Goal: Task Accomplishment & Management: Manage account settings

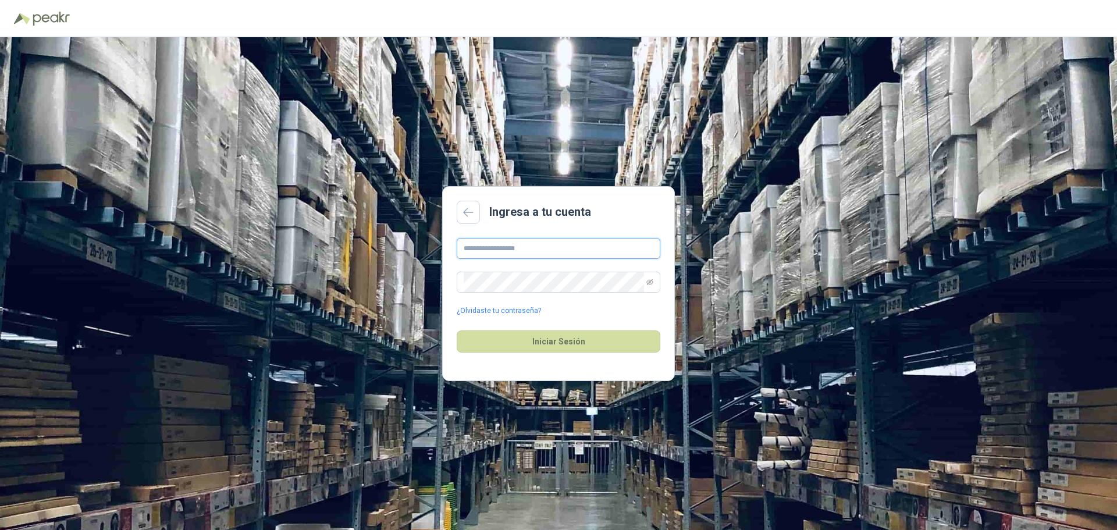
click at [525, 247] on input "text" at bounding box center [559, 248] width 204 height 21
click at [474, 244] on input "text" at bounding box center [559, 248] width 204 height 21
type input "**********"
click at [574, 342] on button "Iniciar Sesión" at bounding box center [559, 341] width 204 height 22
drag, startPoint x: 649, startPoint y: 273, endPoint x: 650, endPoint y: 279, distance: 5.9
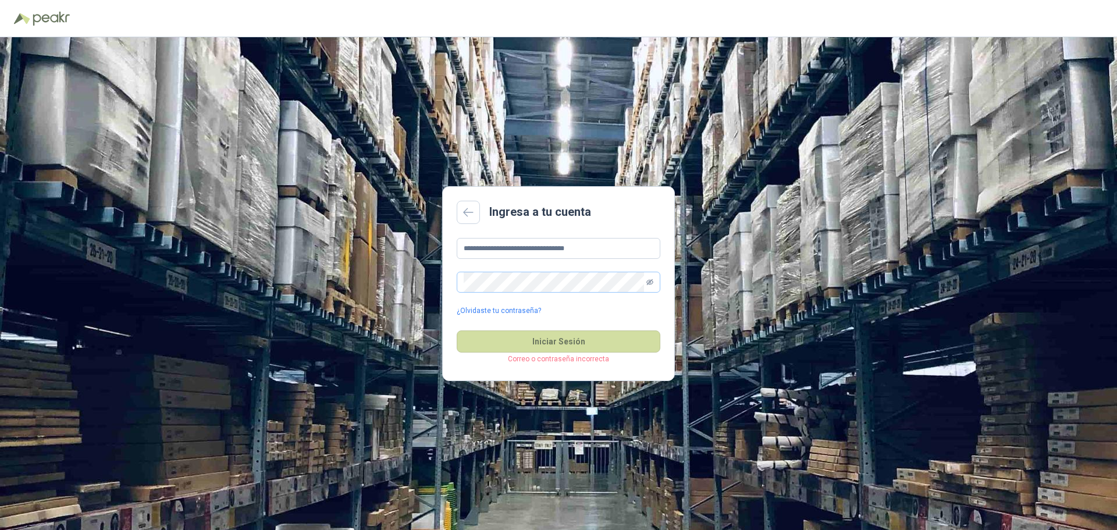
click at [649, 274] on span at bounding box center [649, 282] width 7 height 20
click at [656, 289] on span at bounding box center [559, 282] width 204 height 21
click at [654, 284] on span at bounding box center [559, 282] width 204 height 21
click at [651, 277] on span at bounding box center [649, 282] width 7 height 20
click at [649, 279] on icon "eye-invisible" at bounding box center [649, 282] width 7 height 7
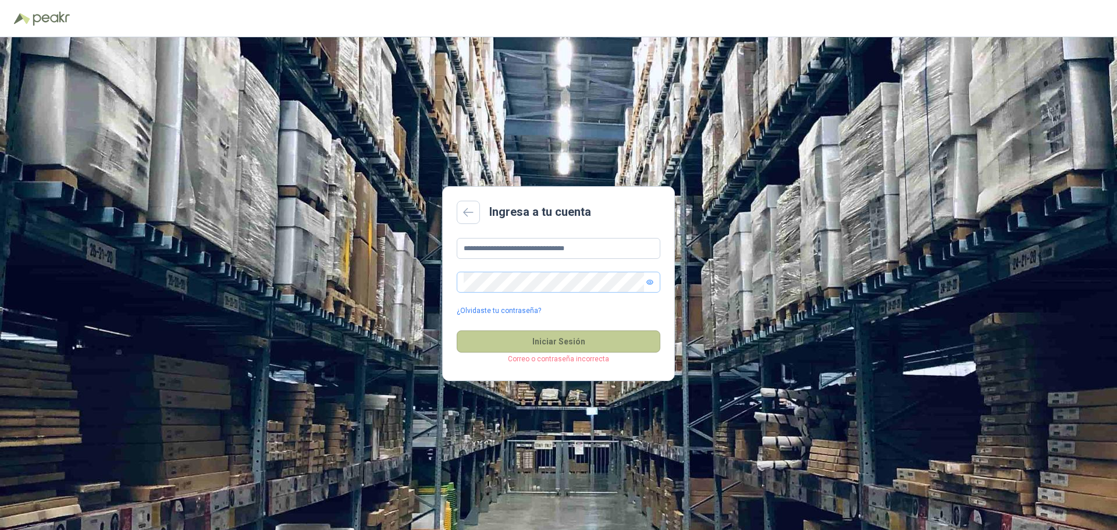
click at [561, 337] on button "Iniciar Sesión" at bounding box center [559, 341] width 204 height 22
click at [461, 194] on main "**********" at bounding box center [558, 283] width 233 height 195
click at [456, 209] on main "**********" at bounding box center [558, 283] width 233 height 195
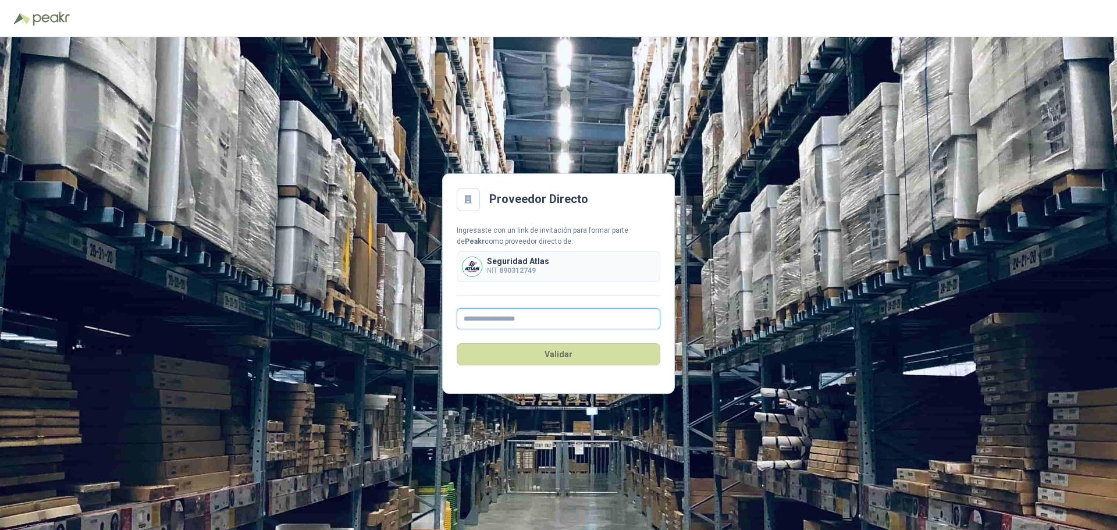
click at [521, 318] on input "text" at bounding box center [559, 318] width 204 height 21
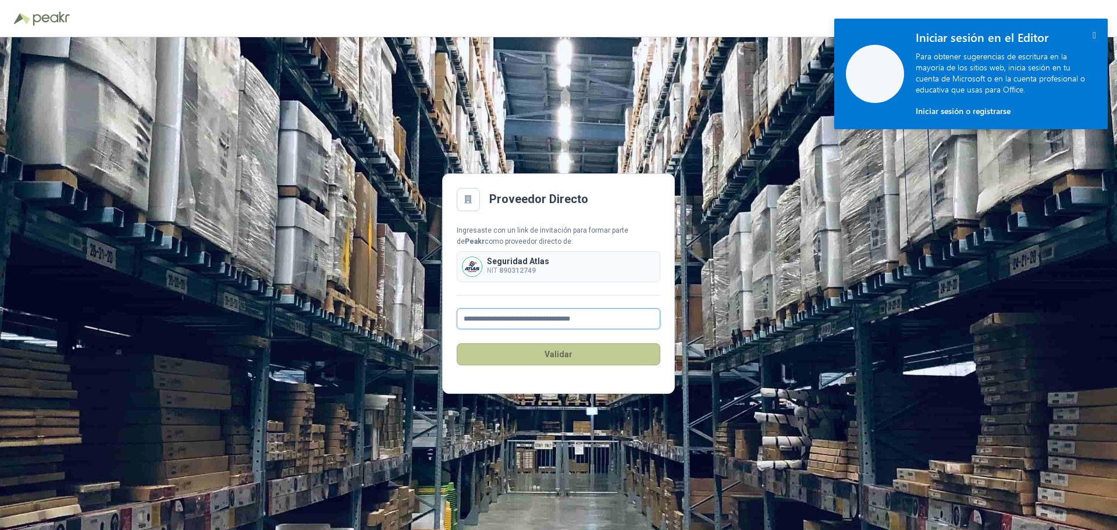
type input "**********"
click at [556, 354] on button "Validar" at bounding box center [559, 354] width 204 height 22
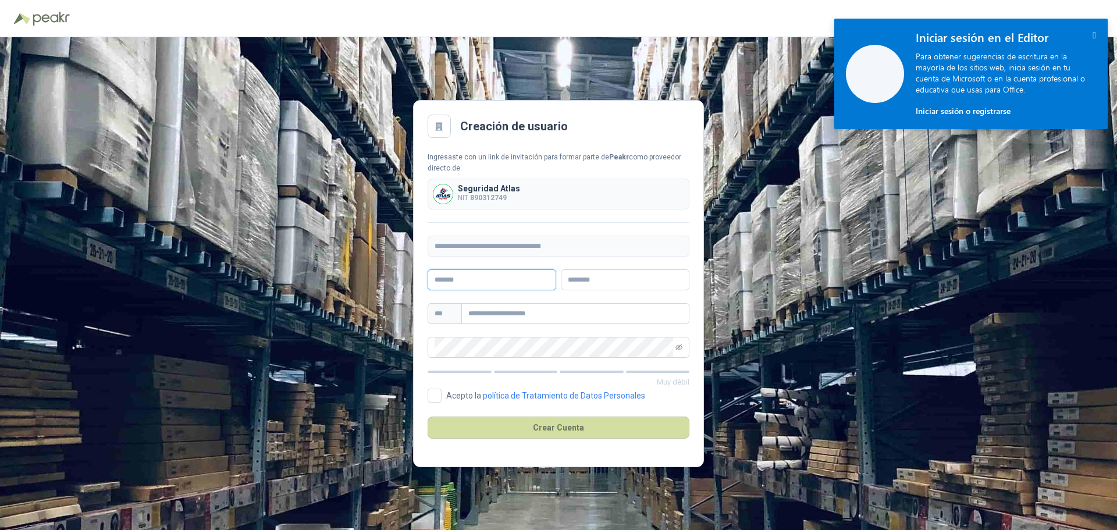
click at [493, 275] on input "text" at bounding box center [492, 279] width 129 height 21
type input "****"
drag, startPoint x: 493, startPoint y: 275, endPoint x: 578, endPoint y: 297, distance: 87.1
click at [577, 297] on div "**********" at bounding box center [559, 255] width 262 height 206
click at [613, 276] on input "******" at bounding box center [625, 279] width 129 height 21
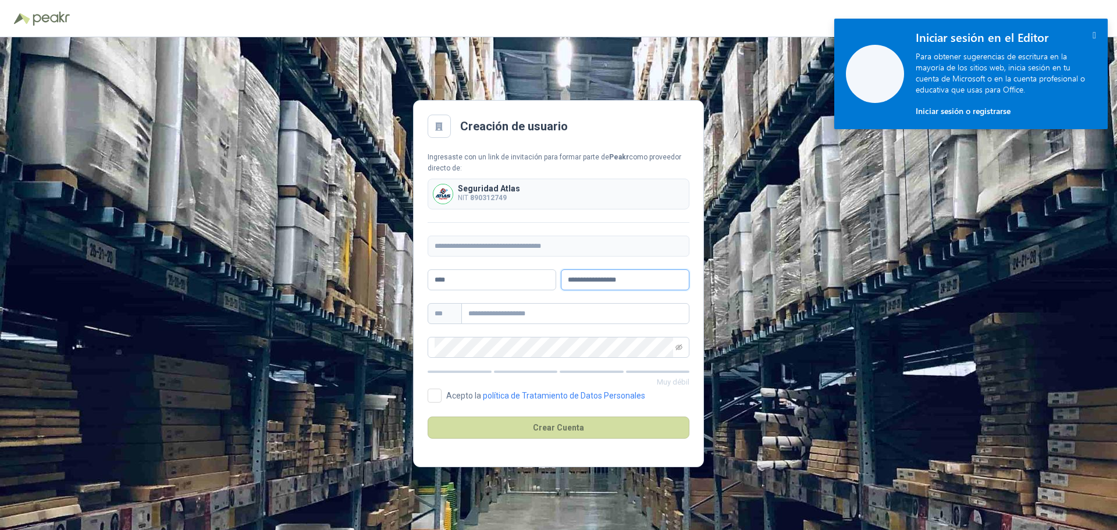
type input "**********"
click at [674, 352] on span at bounding box center [559, 347] width 262 height 21
click at [681, 344] on icon "eye-invisible" at bounding box center [678, 347] width 7 height 7
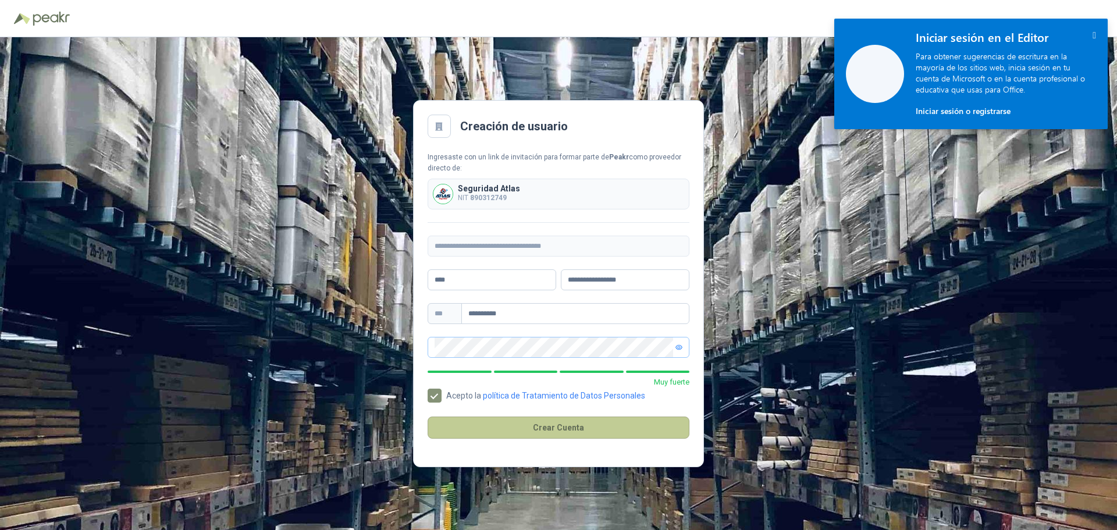
click at [560, 429] on button "Crear Cuenta" at bounding box center [559, 428] width 262 height 22
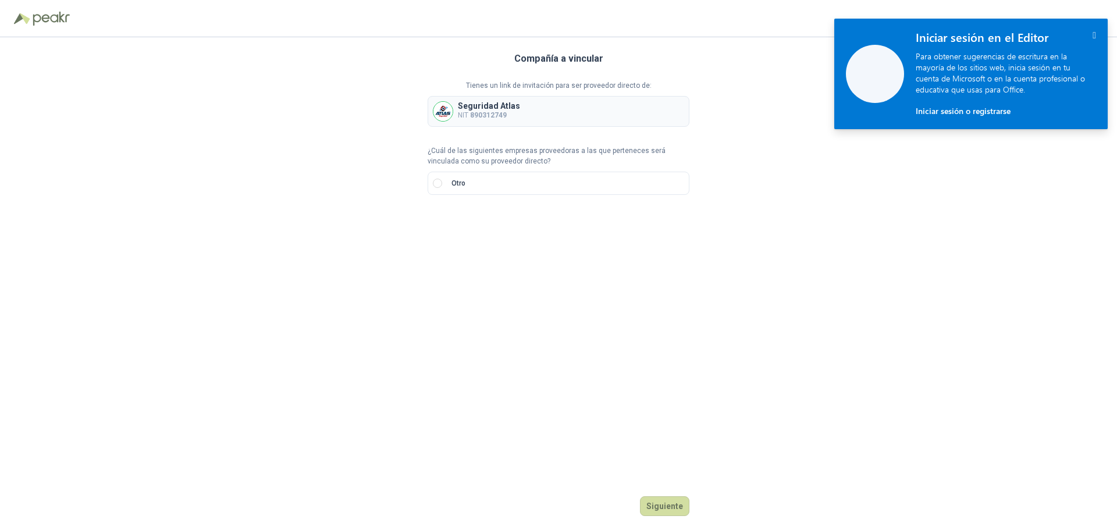
click at [1086, 28] on div " Iniciar sesión en el Editor Para obtener sugerencias de escritura en la mayor…" at bounding box center [1006, 74] width 204 height 111
click at [454, 105] on div "Seguridad Atlas NIT 890312749" at bounding box center [559, 111] width 262 height 31
click at [450, 147] on p "¿Cuál de las siguientes empresas proveedoras a las que perteneces será vinculad…" at bounding box center [559, 156] width 262 height 22
click at [460, 220] on input "search" at bounding box center [448, 221] width 27 height 17
click at [450, 287] on div "NIT" at bounding box center [448, 285] width 23 height 13
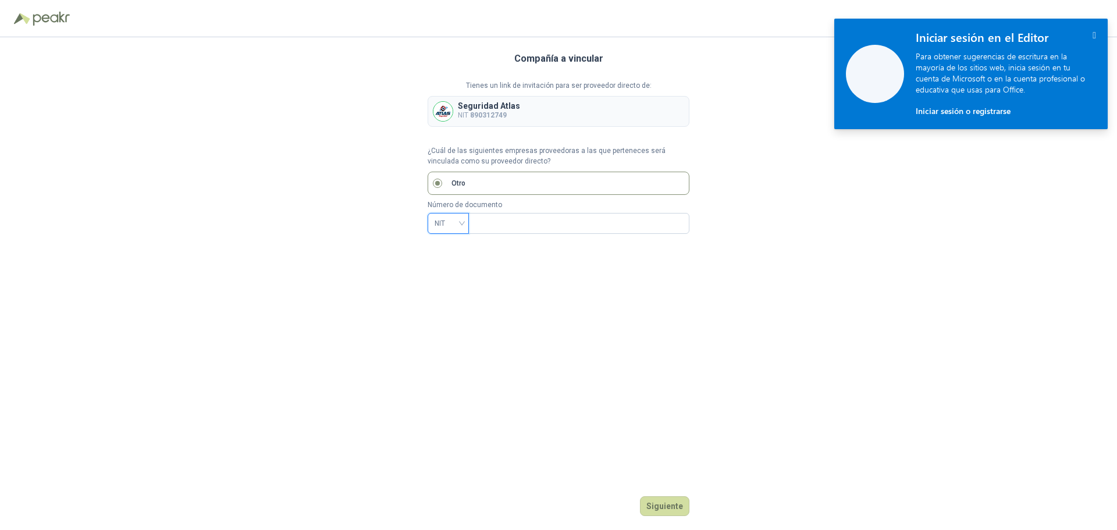
click at [522, 209] on p "Número de documento" at bounding box center [559, 205] width 262 height 11
click at [520, 222] on input "text" at bounding box center [577, 223] width 205 height 20
type input "*********"
click at [675, 503] on button "Siguiente" at bounding box center [664, 506] width 49 height 20
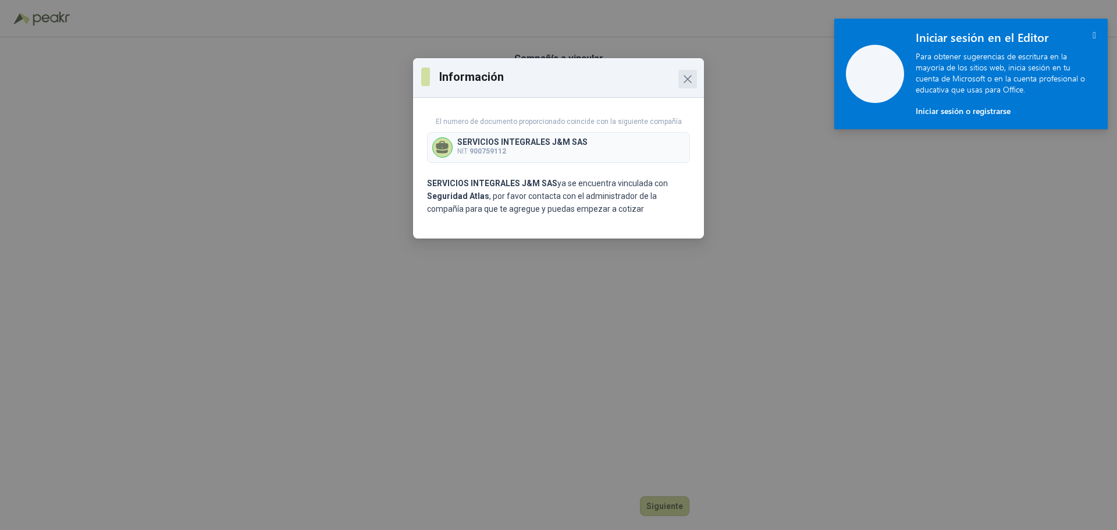
click at [685, 71] on button "Close" at bounding box center [687, 79] width 19 height 19
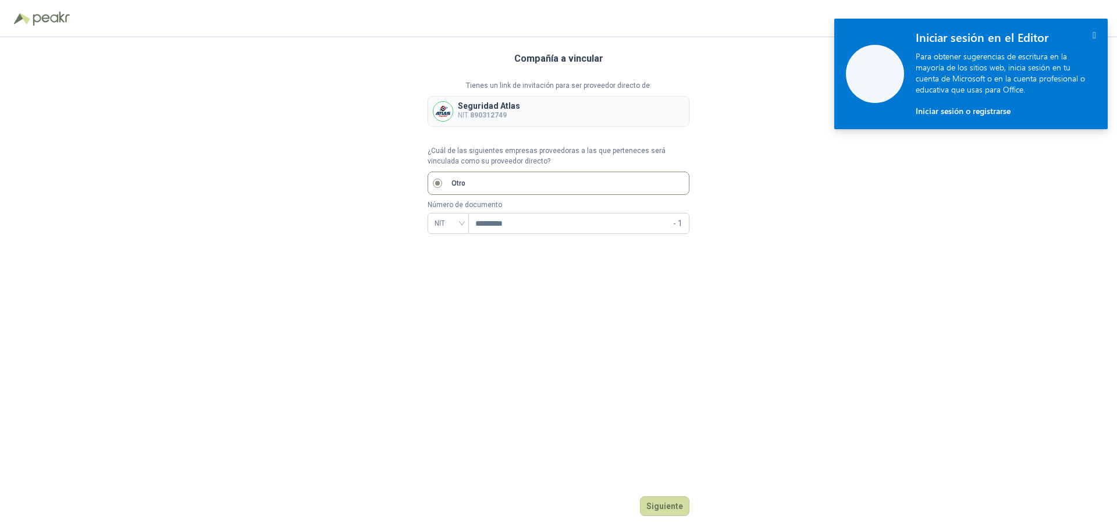
drag, startPoint x: 501, startPoint y: 151, endPoint x: 482, endPoint y: 152, distance: 19.2
click at [502, 151] on p "¿Cuál de las siguientes empresas proveedoras a las que perteneces será vinculad…" at bounding box center [559, 156] width 262 height 22
click at [497, 108] on p "Seguridad Atlas" at bounding box center [489, 106] width 62 height 8
click at [450, 223] on span "NIT" at bounding box center [448, 223] width 27 height 17
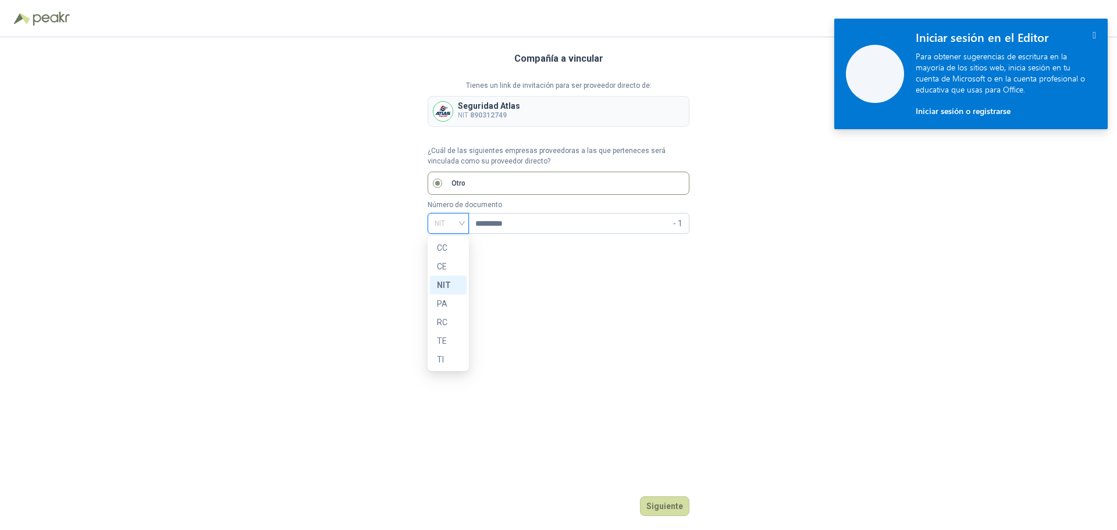
click at [718, 379] on div "Compañía a vincular Tienes un link de invitación para ser proveedor directo de:…" at bounding box center [558, 283] width 1117 height 493
click at [1094, 40] on button "" at bounding box center [1094, 35] width 3 height 10
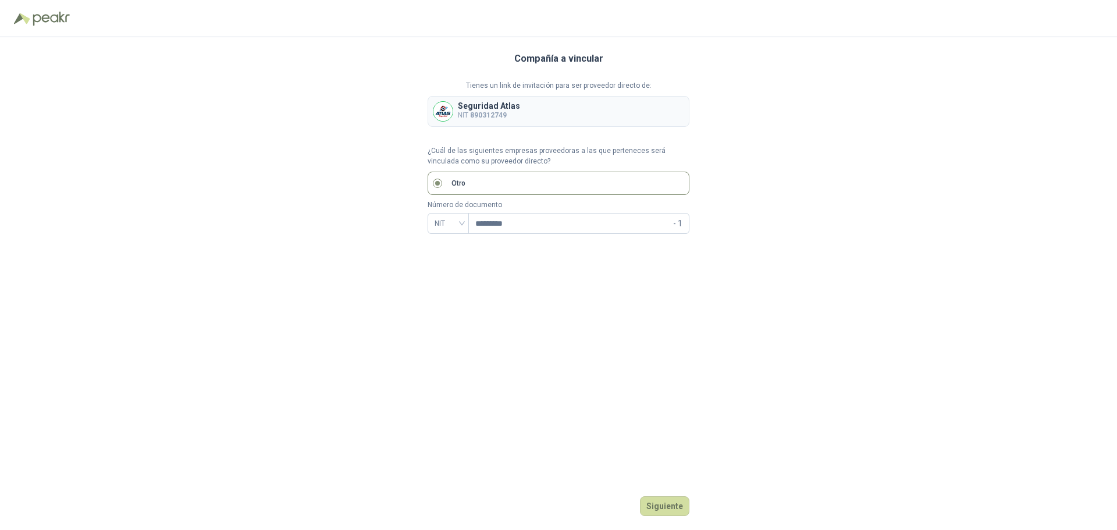
click at [62, 17] on img at bounding box center [51, 19] width 37 height 14
click at [661, 502] on button "Siguiente" at bounding box center [664, 506] width 49 height 20
click at [451, 172] on label "Otro" at bounding box center [559, 183] width 262 height 23
click at [468, 225] on span at bounding box center [578, 223] width 221 height 21
click at [462, 226] on div at bounding box center [448, 223] width 41 height 21
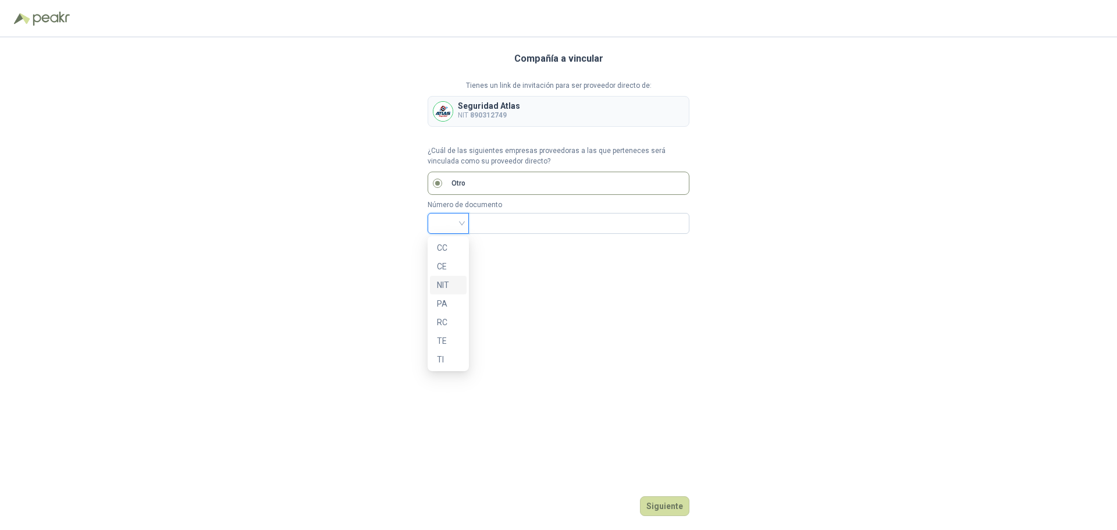
click at [447, 287] on div "NIT" at bounding box center [448, 285] width 23 height 13
click at [447, 287] on div "Compañía a vincular Tienes un link de invitación para ser proveedor directo de:…" at bounding box center [559, 283] width 262 height 493
click at [504, 208] on p "Número de documento" at bounding box center [559, 205] width 262 height 11
click at [503, 228] on input "text" at bounding box center [577, 223] width 205 height 20
type input "*********"
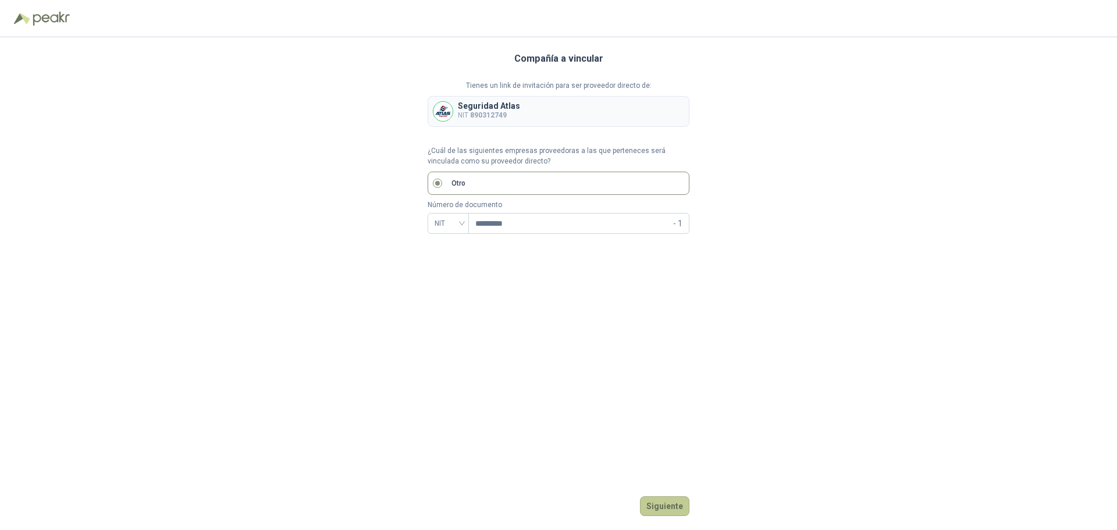
click at [663, 498] on button "Siguiente" at bounding box center [664, 506] width 49 height 20
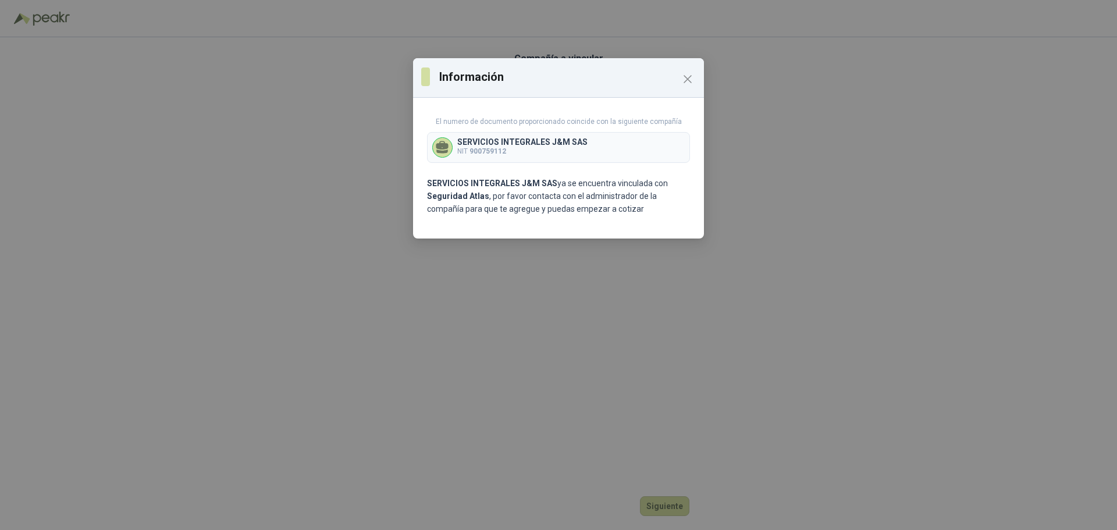
click at [425, 156] on div "El numero de documento proporcionado coincide con la siguiente compañía SERVICI…" at bounding box center [558, 170] width 291 height 136
click at [468, 150] on p "NIT 900759112" at bounding box center [522, 151] width 130 height 11
click at [684, 77] on icon "Close" at bounding box center [688, 79] width 14 height 14
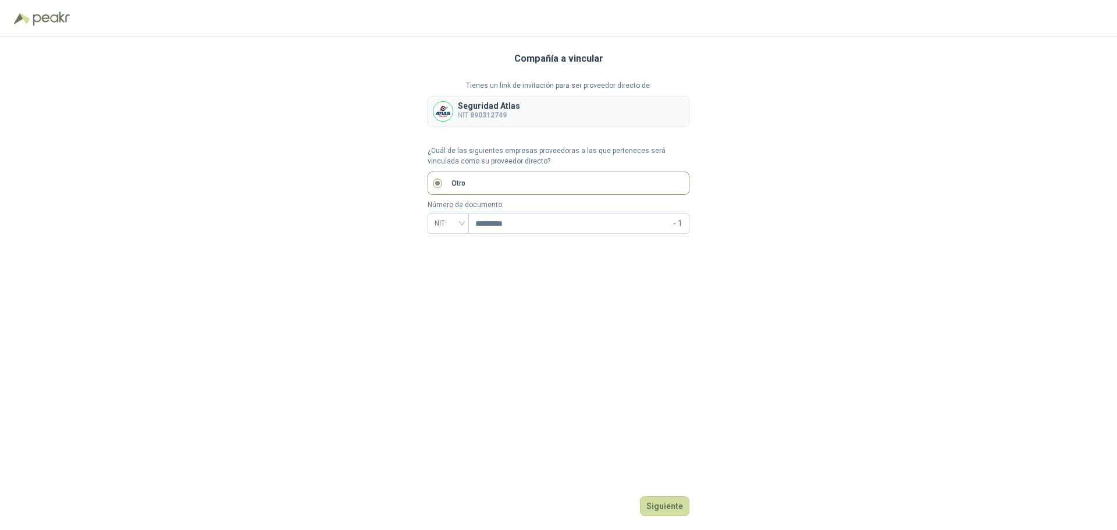
click at [451, 118] on div at bounding box center [443, 111] width 20 height 20
click at [449, 111] on img at bounding box center [442, 111] width 19 height 19
click at [40, 14] on img at bounding box center [51, 19] width 37 height 14
click at [489, 179] on label "Otro" at bounding box center [559, 183] width 262 height 23
click at [43, 22] on img at bounding box center [51, 19] width 37 height 14
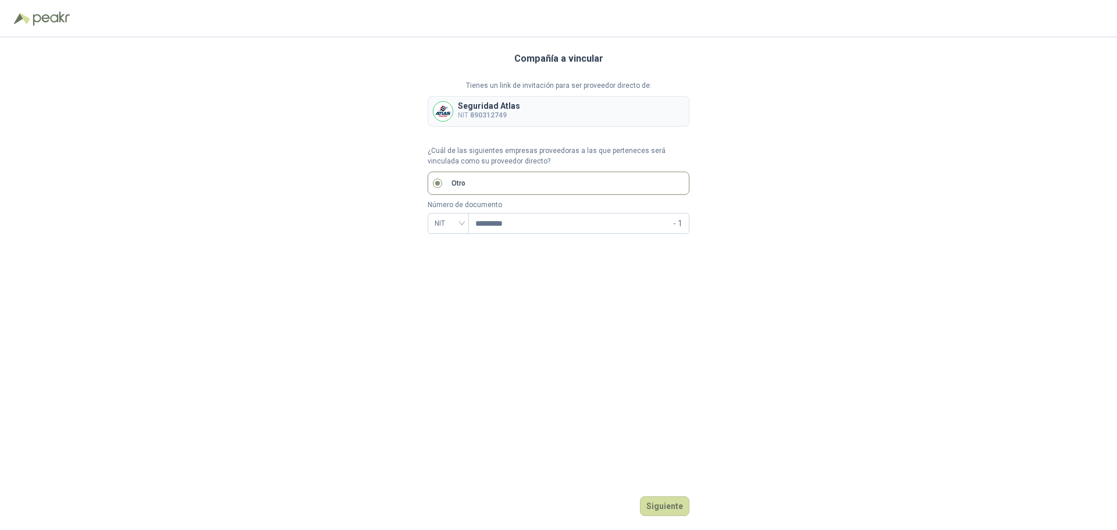
click at [585, 62] on h3 "Compañía a vincular" at bounding box center [558, 58] width 89 height 15
click at [48, 17] on img at bounding box center [51, 19] width 37 height 14
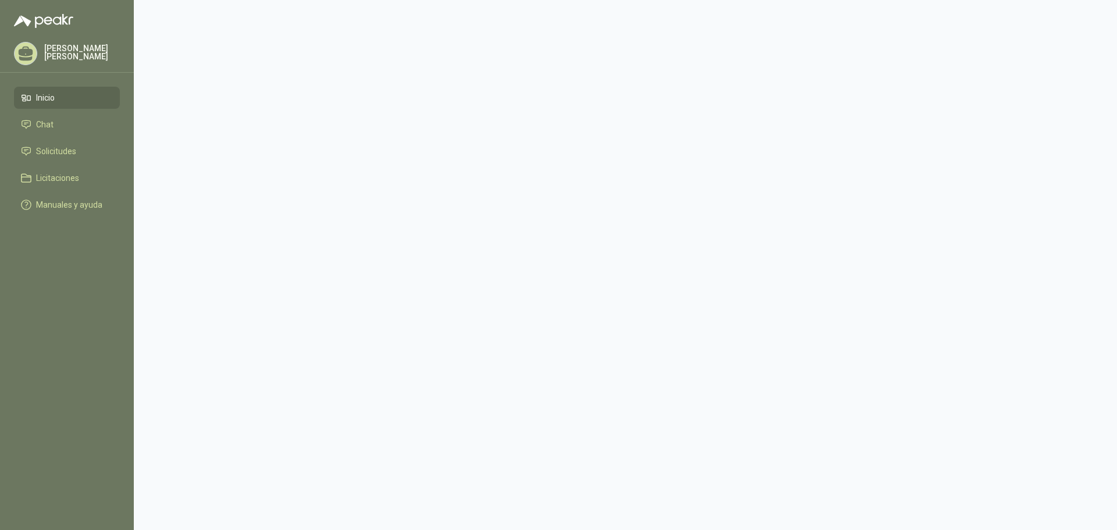
click at [32, 90] on link "Inicio" at bounding box center [67, 98] width 106 height 22
click at [55, 97] on span "Inicio" at bounding box center [45, 97] width 19 height 13
click at [55, 48] on p "[PERSON_NAME] [PERSON_NAME]" at bounding box center [82, 52] width 76 height 16
click at [179, 119] on h5 "Compañías" at bounding box center [242, 122] width 178 height 10
drag, startPoint x: 172, startPoint y: 124, endPoint x: 143, endPoint y: 118, distance: 29.7
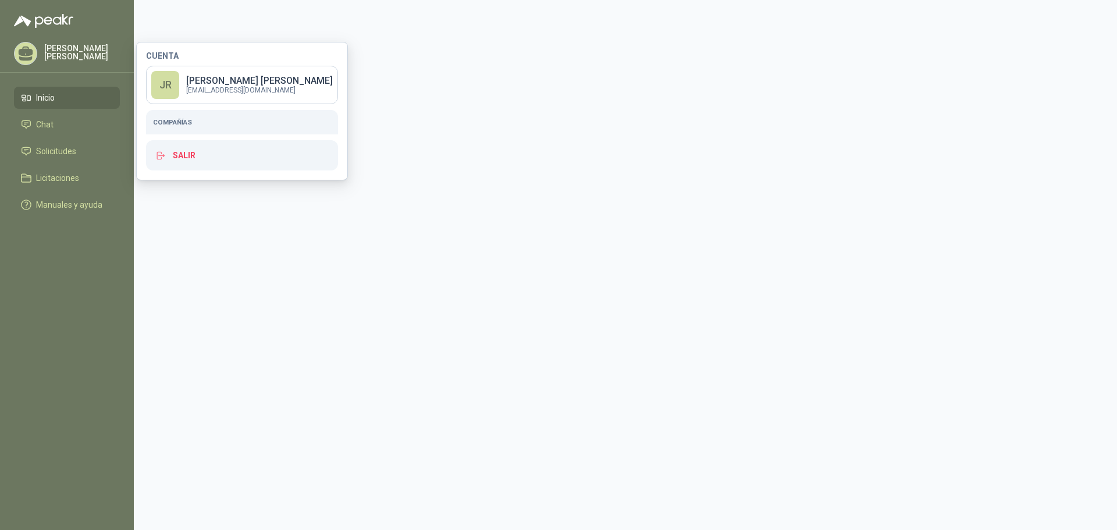
click at [173, 124] on h5 "Compañías" at bounding box center [242, 122] width 178 height 10
click at [29, 117] on link "Chat" at bounding box center [67, 124] width 106 height 22
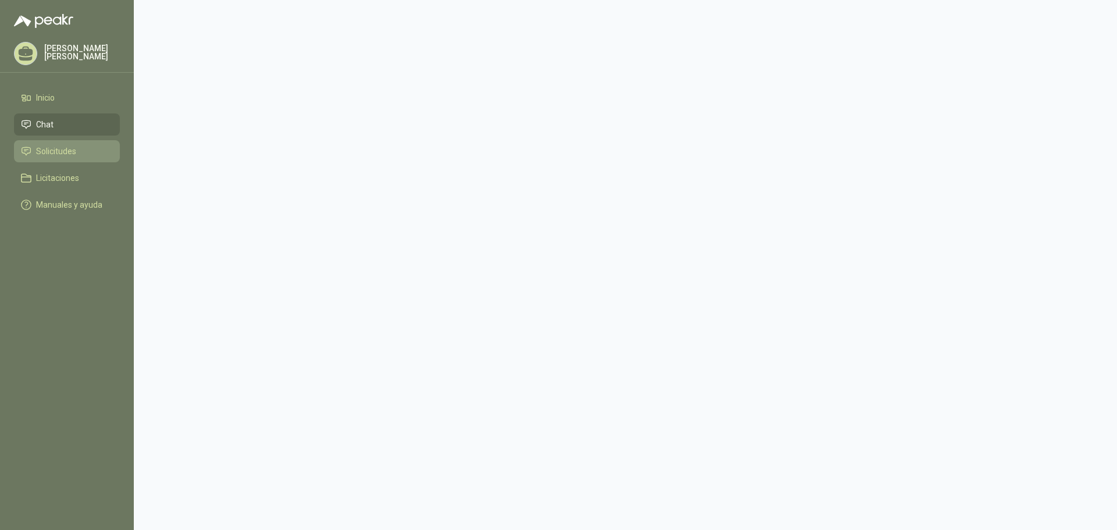
click at [37, 151] on span "Solicitudes" at bounding box center [56, 151] width 40 height 13
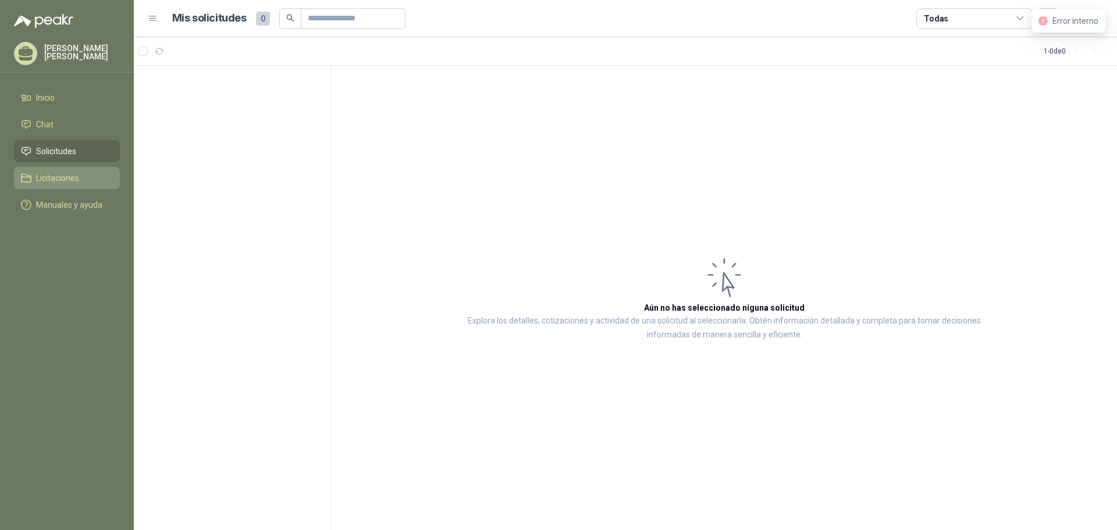
click at [34, 176] on li "Licitaciones" at bounding box center [67, 178] width 92 height 13
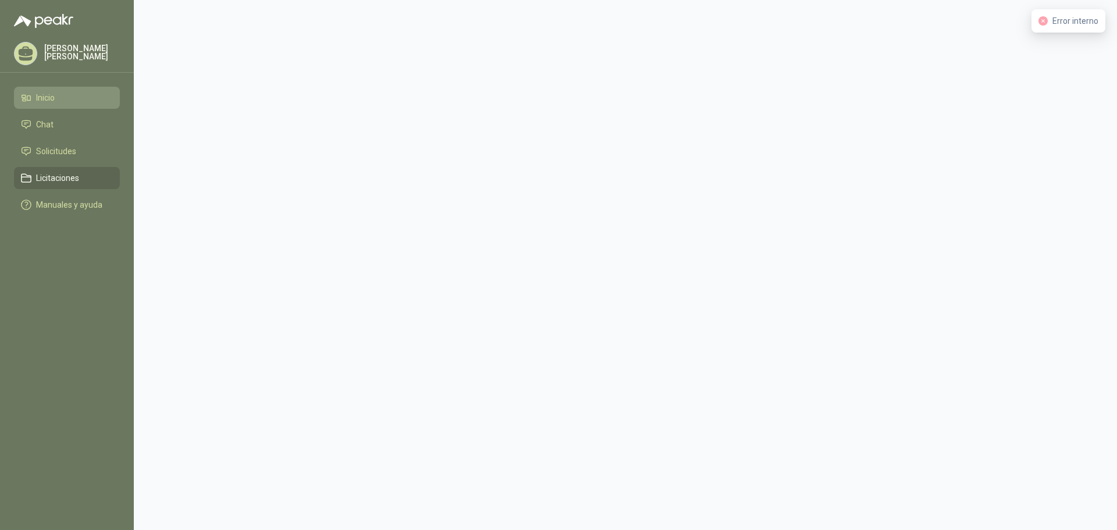
click at [34, 98] on li "Inicio" at bounding box center [67, 97] width 92 height 13
click at [49, 50] on p "[PERSON_NAME] [PERSON_NAME]" at bounding box center [82, 52] width 76 height 16
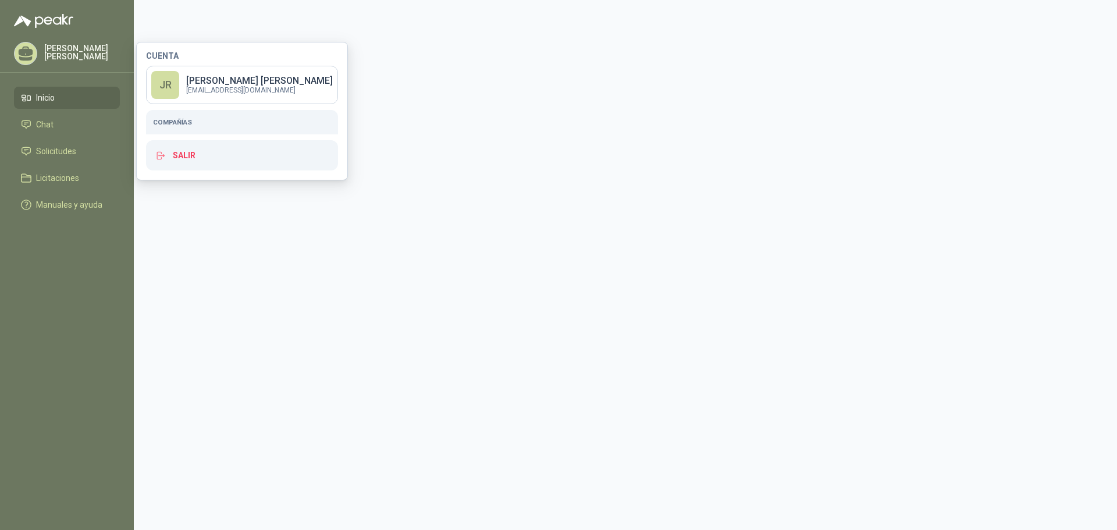
click at [159, 122] on h5 "Compañías" at bounding box center [242, 122] width 178 height 10
click at [159, 120] on h5 "Compañías" at bounding box center [242, 122] width 178 height 10
click at [182, 77] on link "JR [PERSON_NAME] [PERSON_NAME] [EMAIL_ADDRESS][DOMAIN_NAME]" at bounding box center [242, 85] width 192 height 38
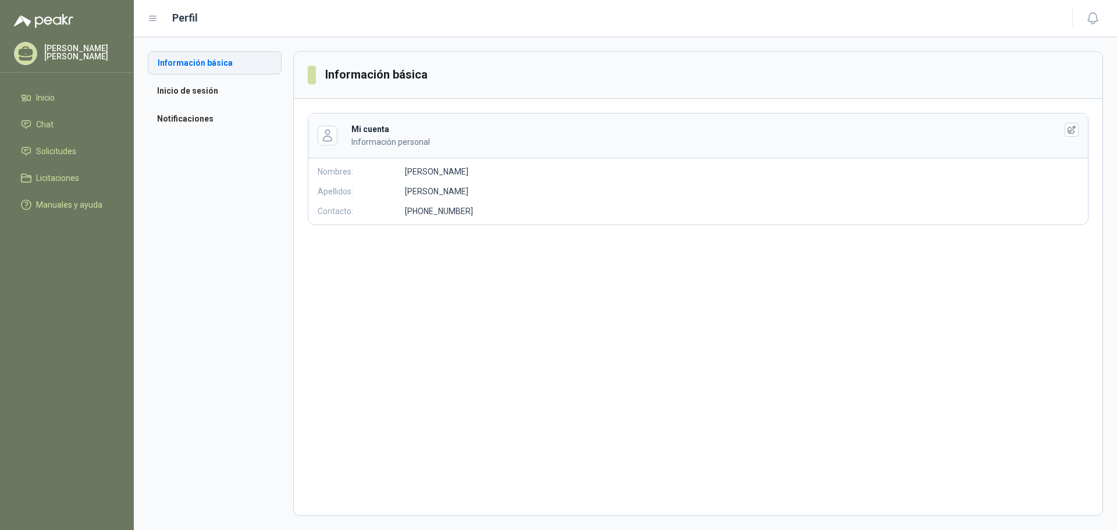
click at [190, 63] on li "Información básica" at bounding box center [215, 62] width 134 height 23
click at [186, 120] on li "Notificaciones" at bounding box center [215, 118] width 134 height 23
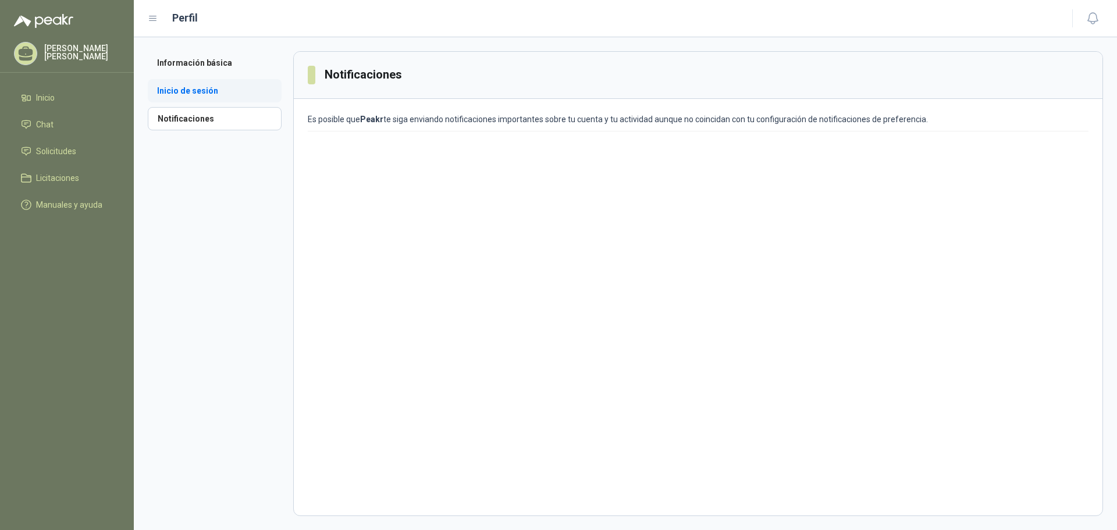
click at [193, 94] on li "Inicio de sesión" at bounding box center [215, 90] width 134 height 23
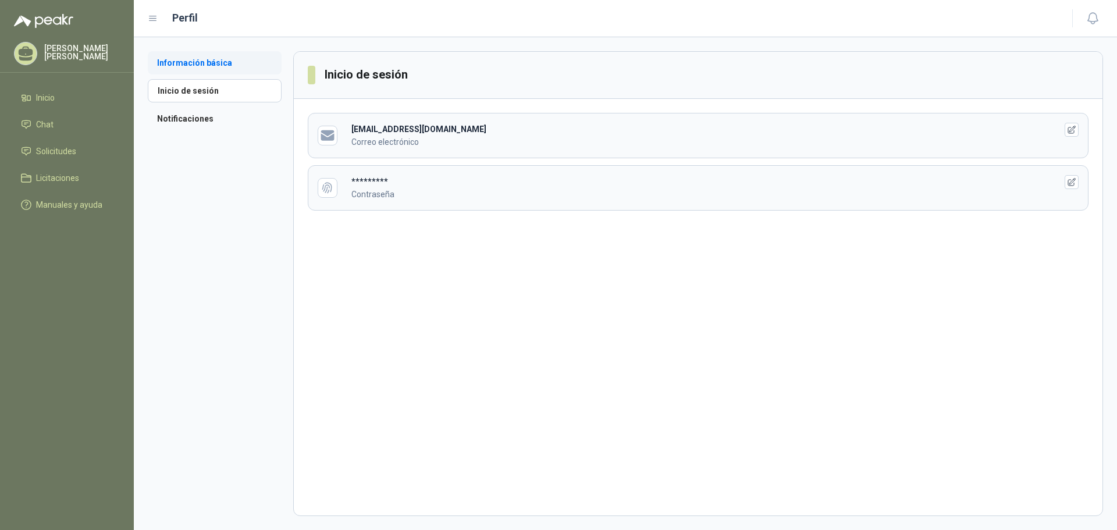
click at [193, 63] on li "Información básica" at bounding box center [215, 62] width 134 height 23
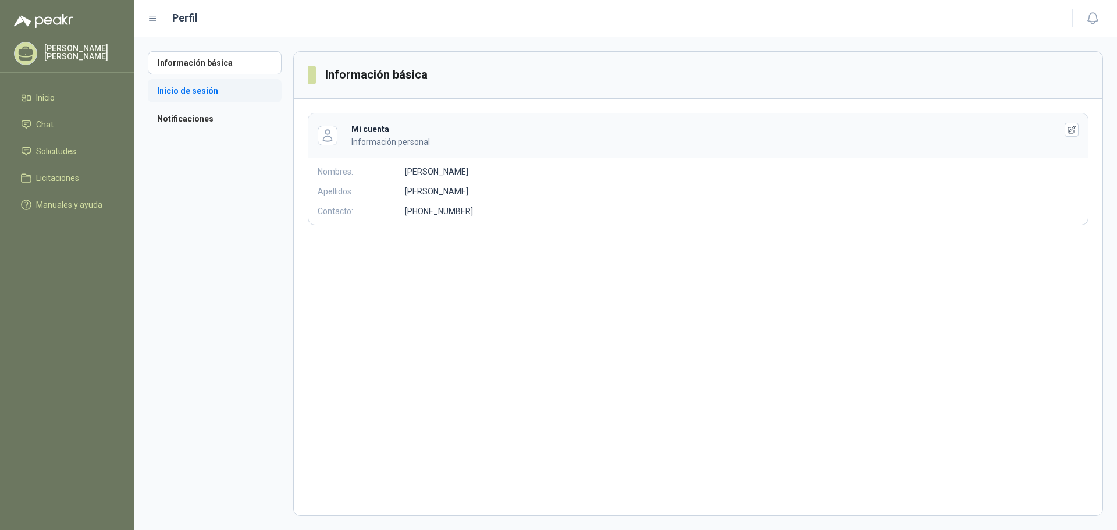
click at [195, 84] on li "Inicio de sesión" at bounding box center [215, 90] width 134 height 23
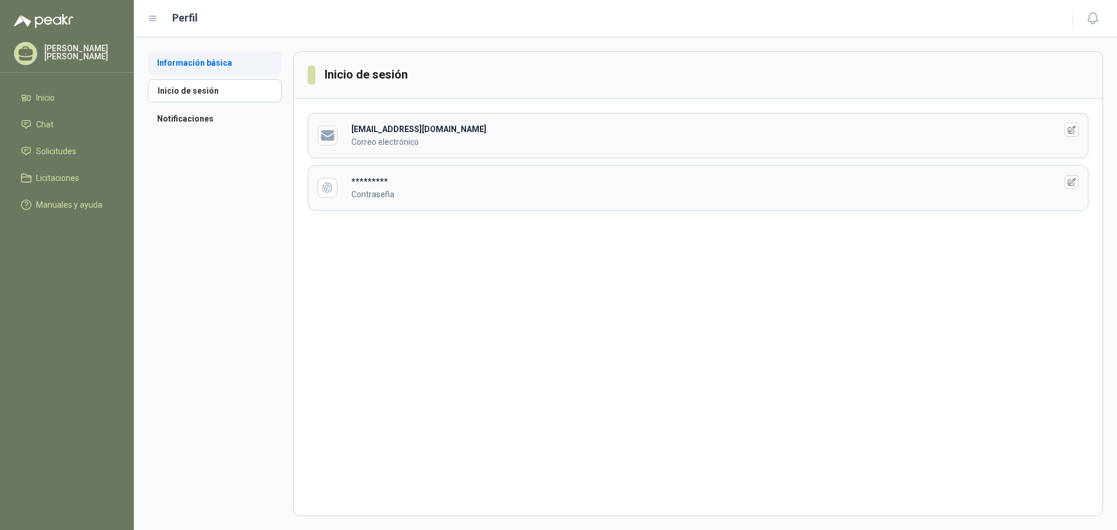
click at [194, 64] on li "Información básica" at bounding box center [215, 62] width 134 height 23
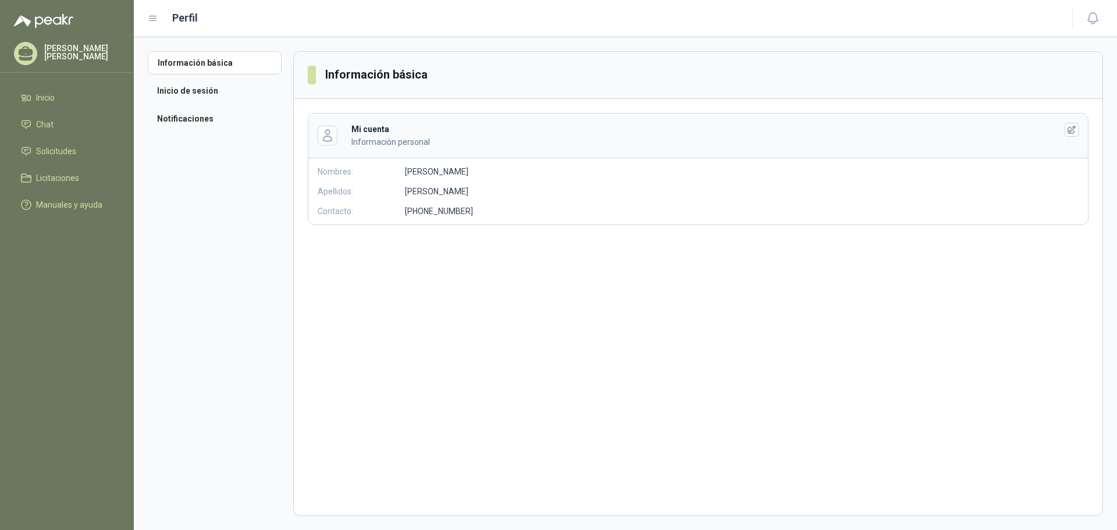
click at [144, 17] on header "Perfil" at bounding box center [625, 18] width 983 height 37
click at [152, 15] on icon at bounding box center [153, 18] width 10 height 10
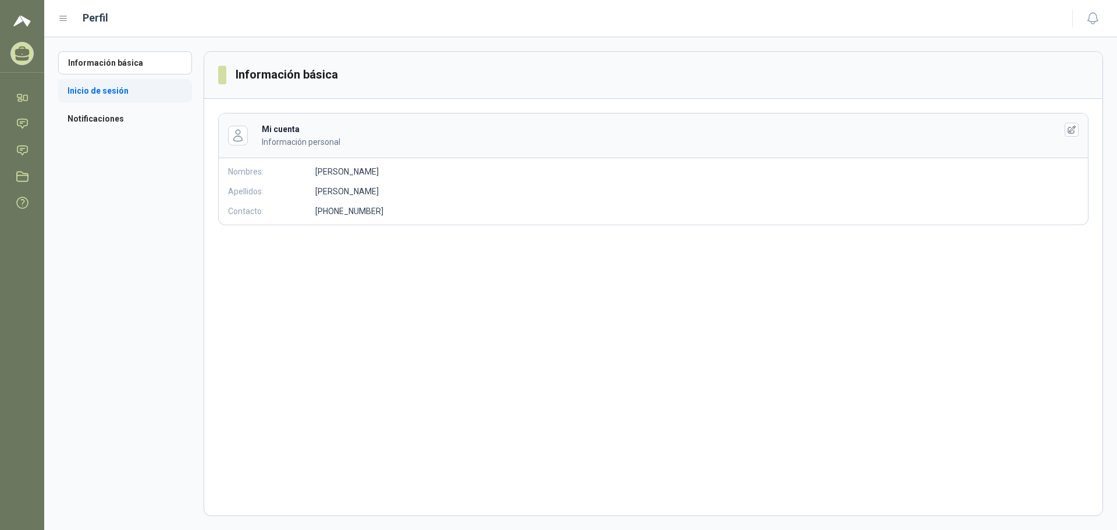
click at [113, 91] on li "Inicio de sesión" at bounding box center [125, 90] width 134 height 23
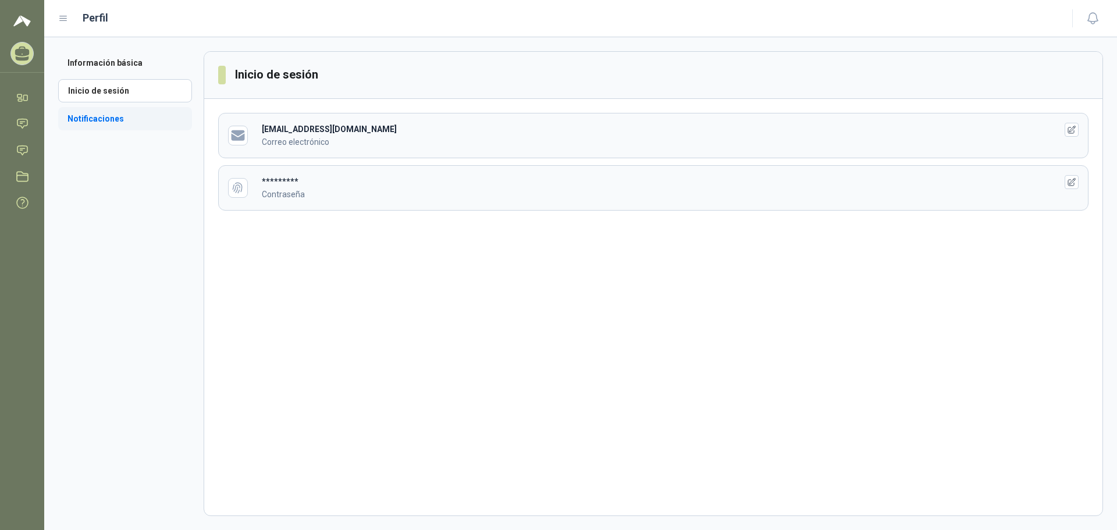
click at [95, 118] on li "Notificaciones" at bounding box center [125, 118] width 134 height 23
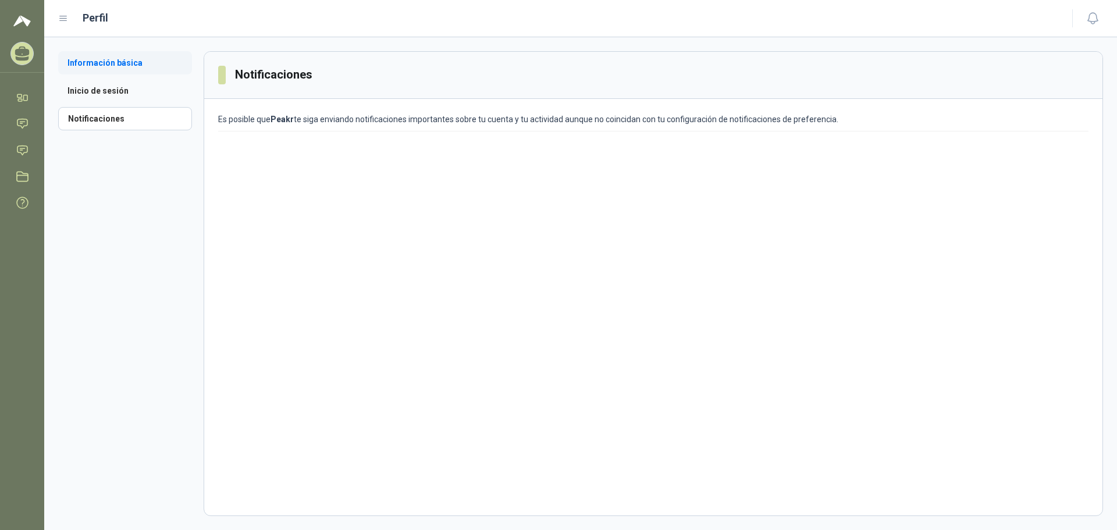
click at [90, 67] on li "Información básica" at bounding box center [125, 62] width 134 height 23
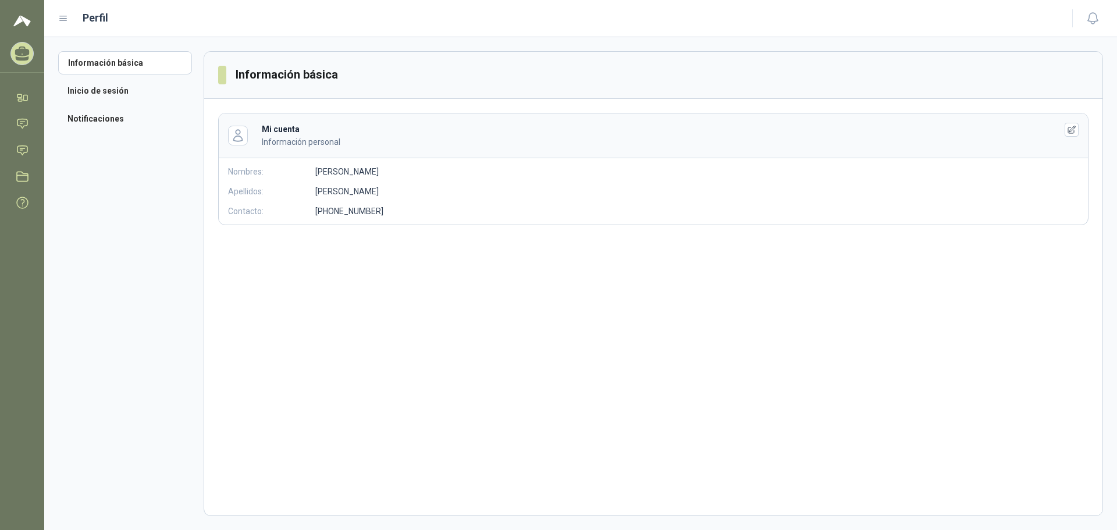
click at [226, 132] on header "Mi cuenta Información personal" at bounding box center [653, 135] width 869 height 45
click at [17, 59] on icon at bounding box center [22, 58] width 13 height 5
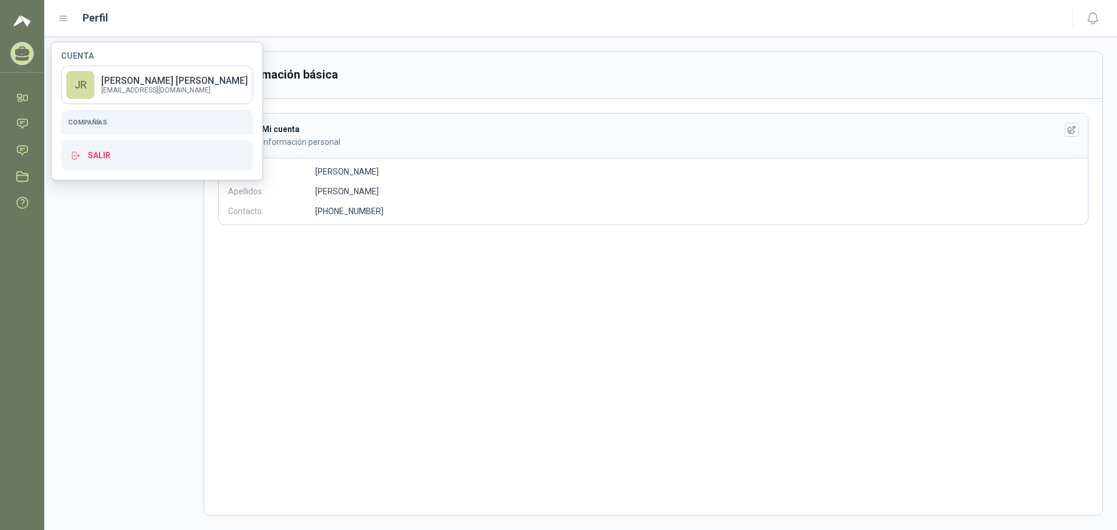
click at [101, 126] on h5 "Compañías" at bounding box center [157, 122] width 178 height 10
click at [148, 83] on p "[PERSON_NAME] [PERSON_NAME]" at bounding box center [174, 80] width 147 height 9
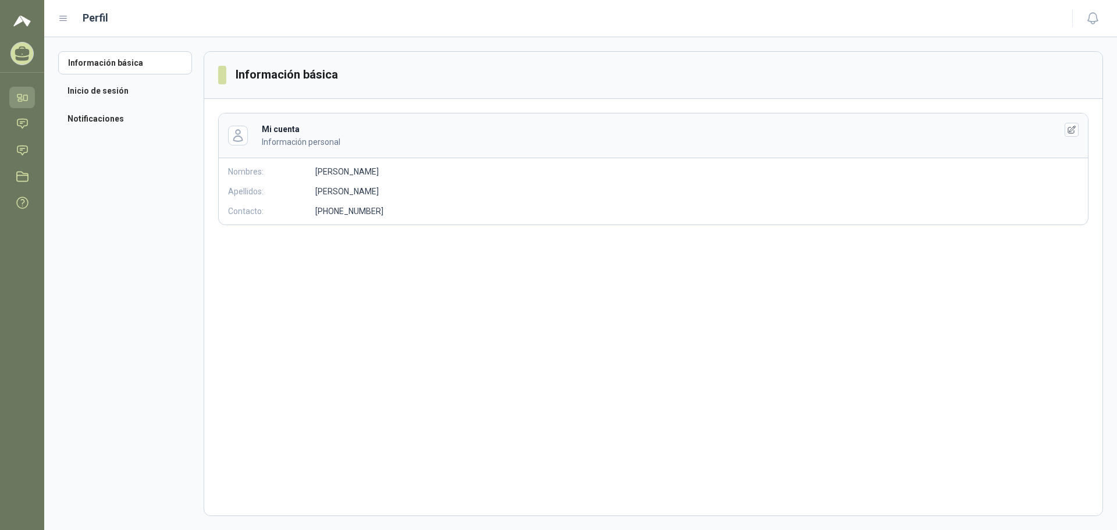
click at [21, 99] on icon at bounding box center [20, 100] width 4 height 2
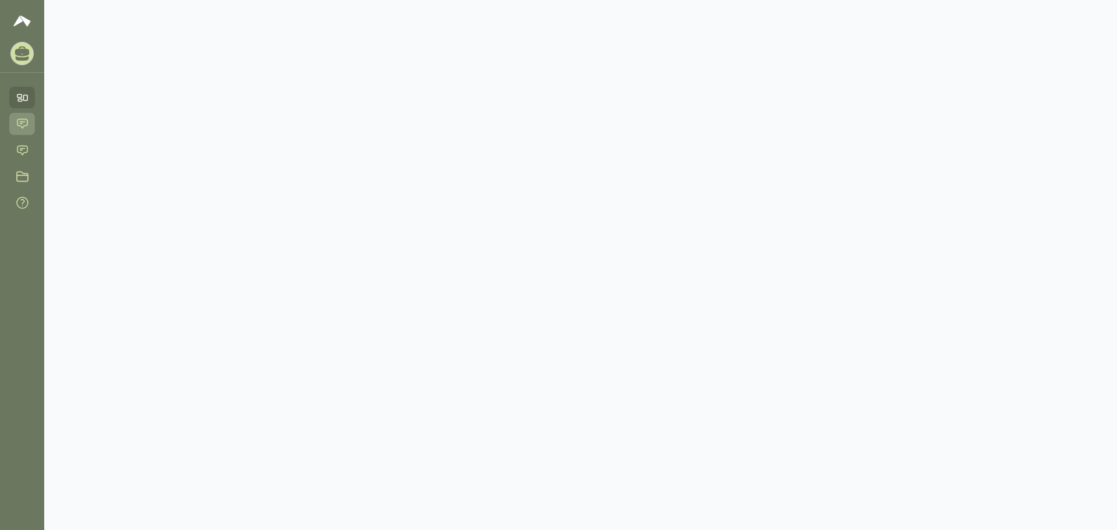
click at [19, 125] on icon at bounding box center [22, 124] width 12 height 12
click at [25, 151] on icon at bounding box center [22, 150] width 12 height 12
click at [20, 97] on icon at bounding box center [19, 95] width 4 height 3
click at [20, 52] on icon at bounding box center [22, 52] width 15 height 10
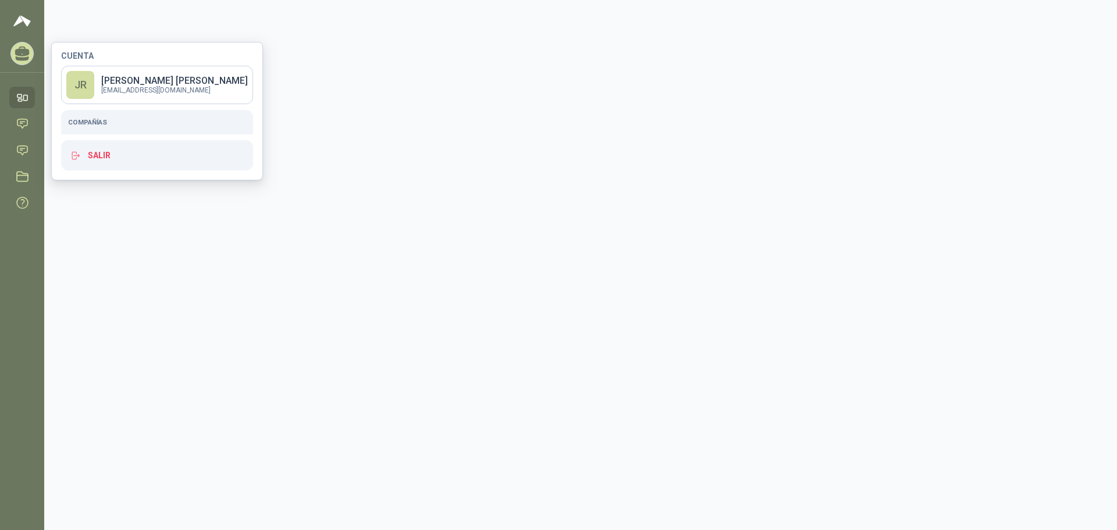
click at [136, 80] on p "[PERSON_NAME] [PERSON_NAME]" at bounding box center [174, 80] width 147 height 9
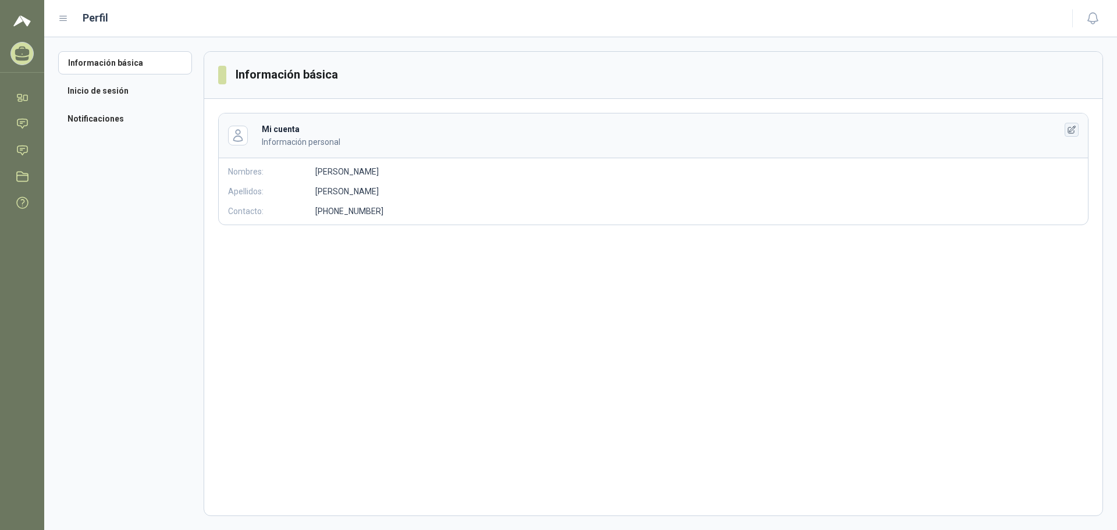
click at [1077, 123] on button "button" at bounding box center [1072, 130] width 14 height 14
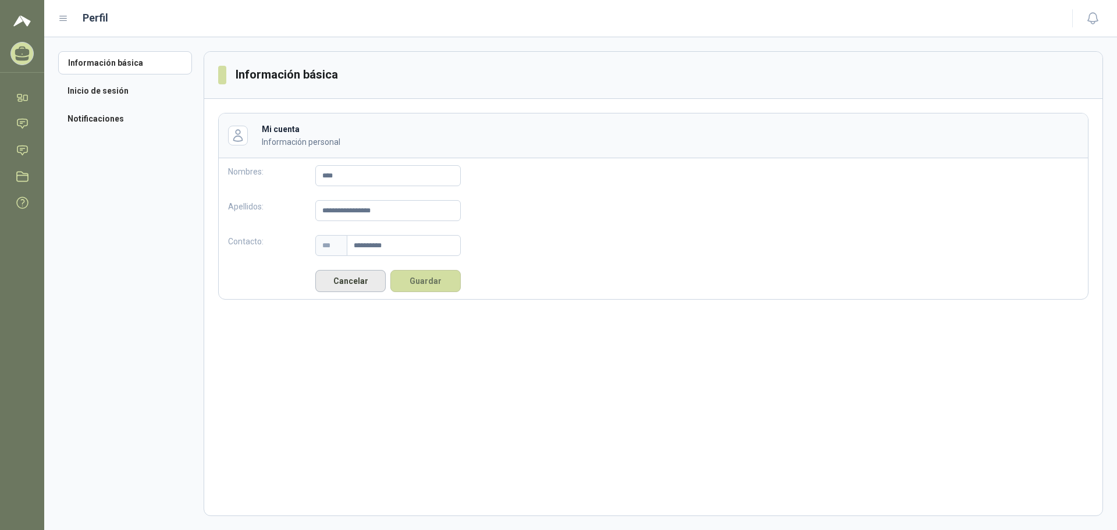
click at [337, 281] on button "Cancelar" at bounding box center [350, 281] width 70 height 22
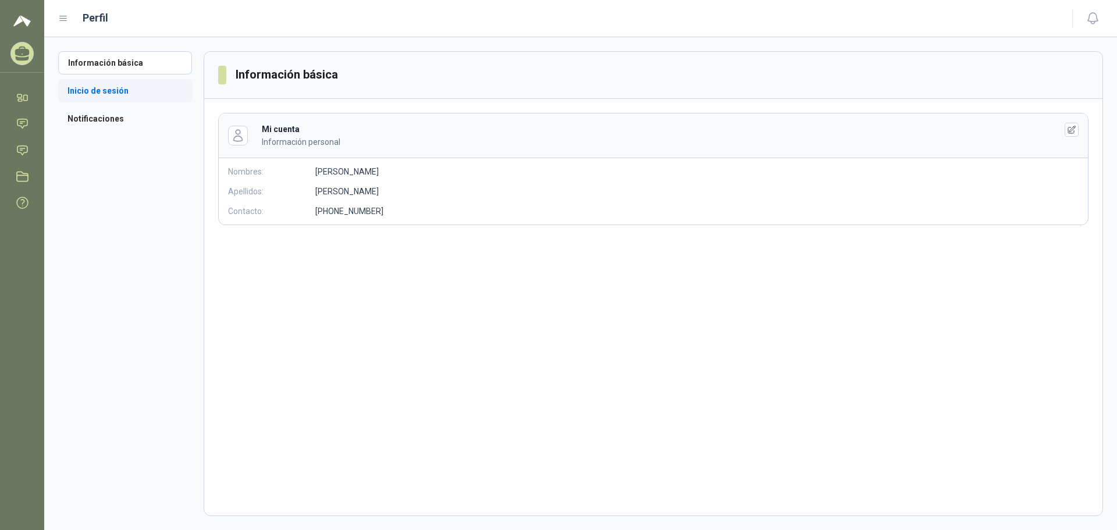
click at [111, 86] on li "Inicio de sesión" at bounding box center [125, 90] width 134 height 23
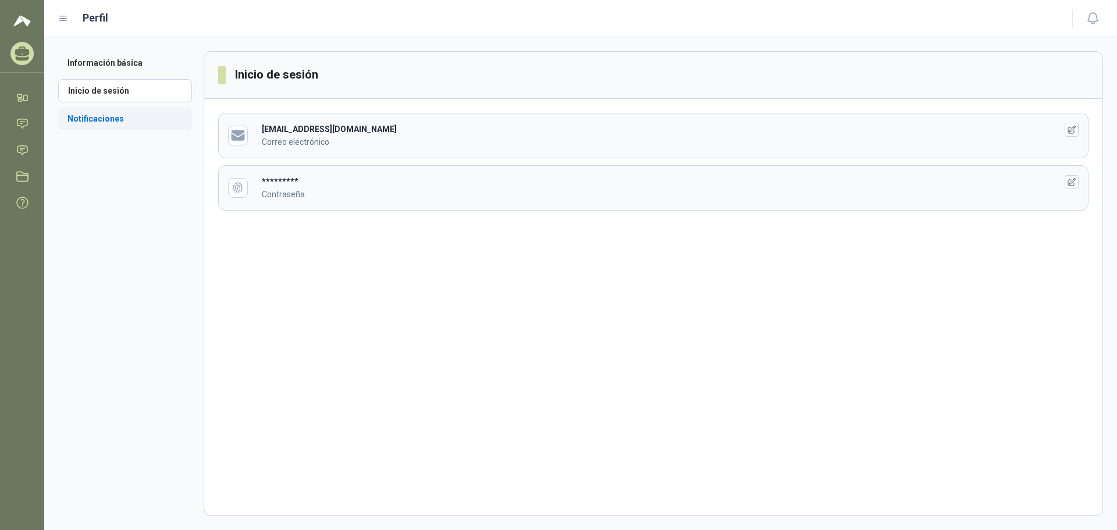
click at [108, 113] on li "Notificaciones" at bounding box center [125, 118] width 134 height 23
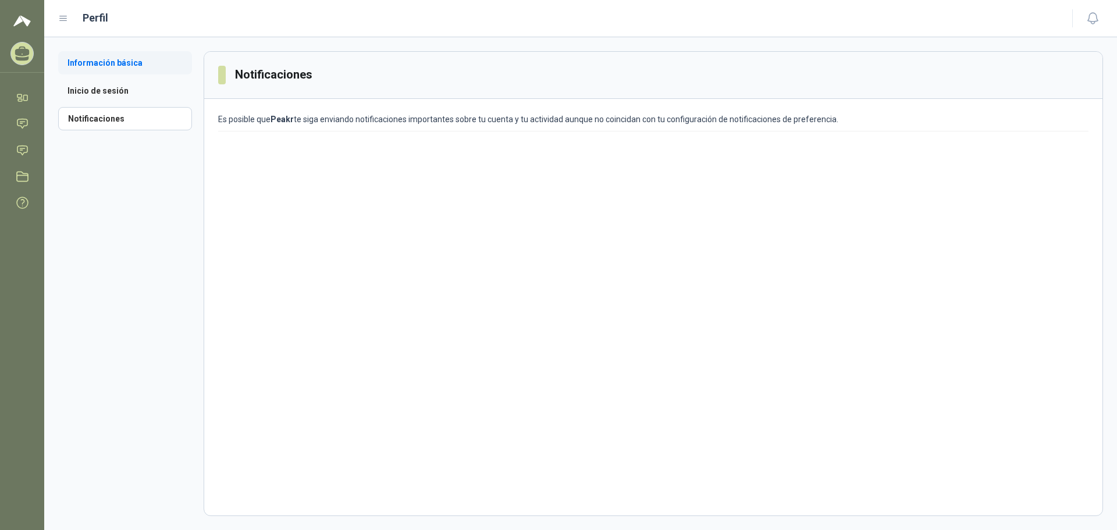
click at [87, 61] on li "Información básica" at bounding box center [125, 62] width 134 height 23
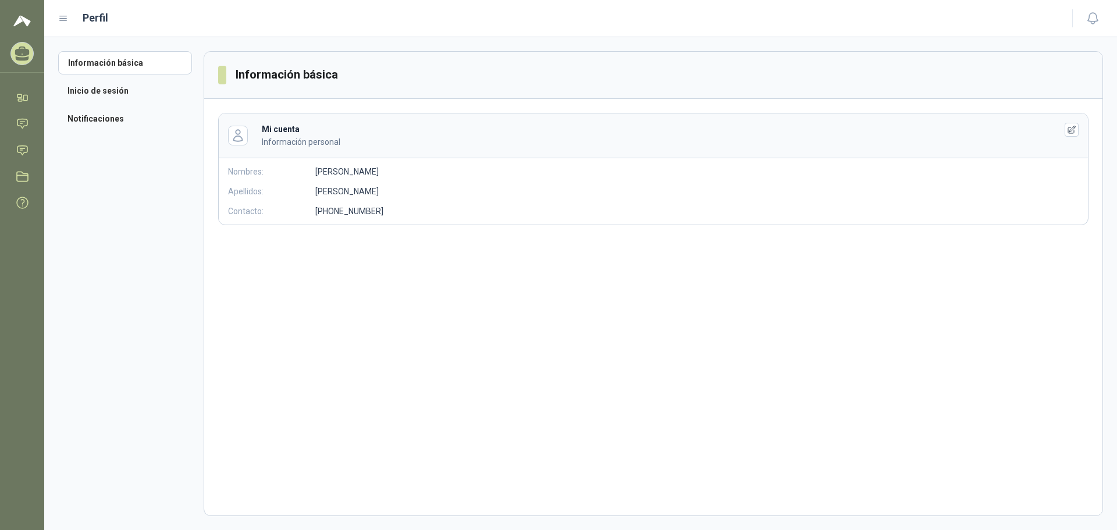
click at [56, 20] on header "Perfil" at bounding box center [580, 18] width 1073 height 37
click at [67, 16] on icon at bounding box center [63, 18] width 10 height 10
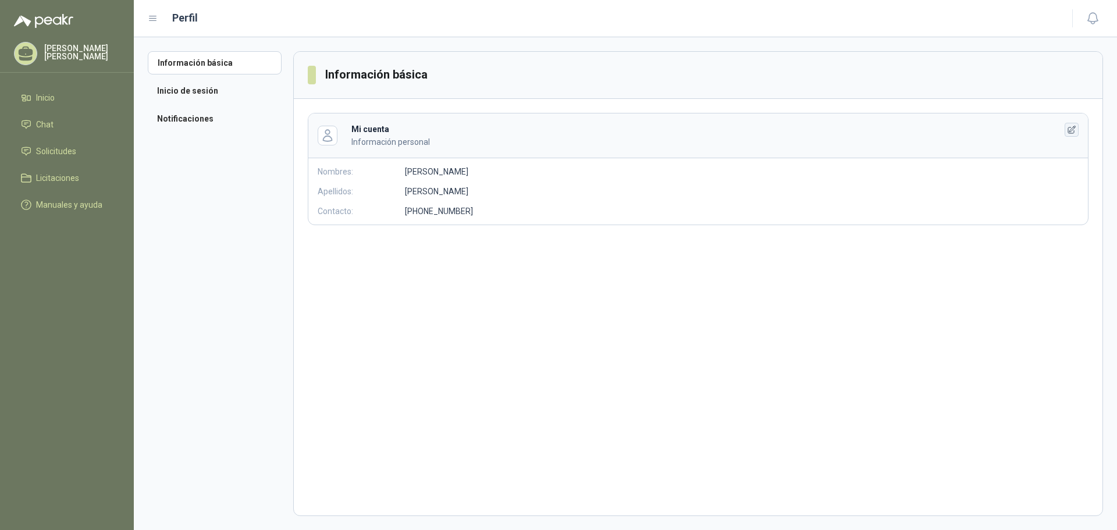
click at [1070, 129] on icon "button" at bounding box center [1072, 130] width 10 height 10
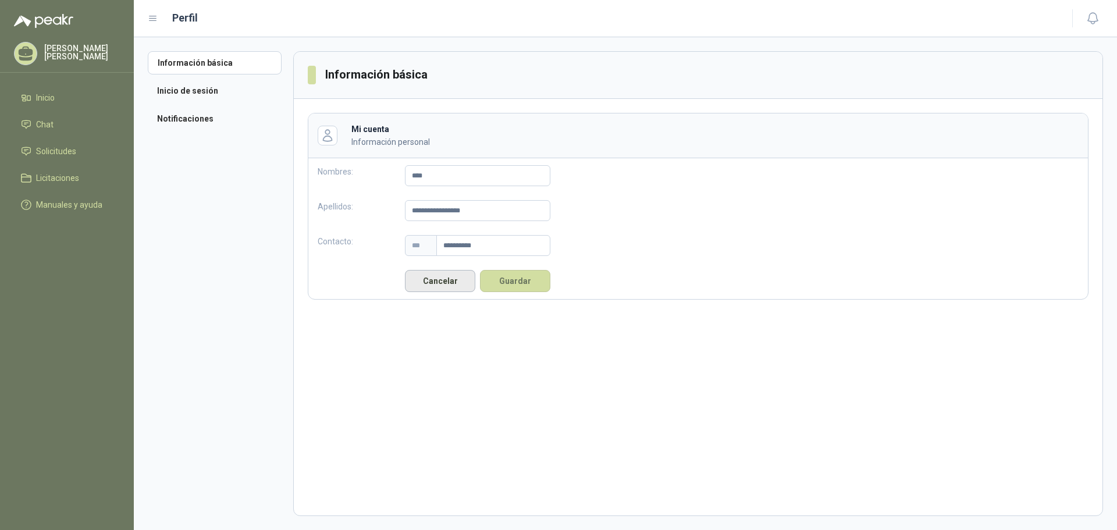
click at [453, 286] on button "Cancelar" at bounding box center [440, 281] width 70 height 22
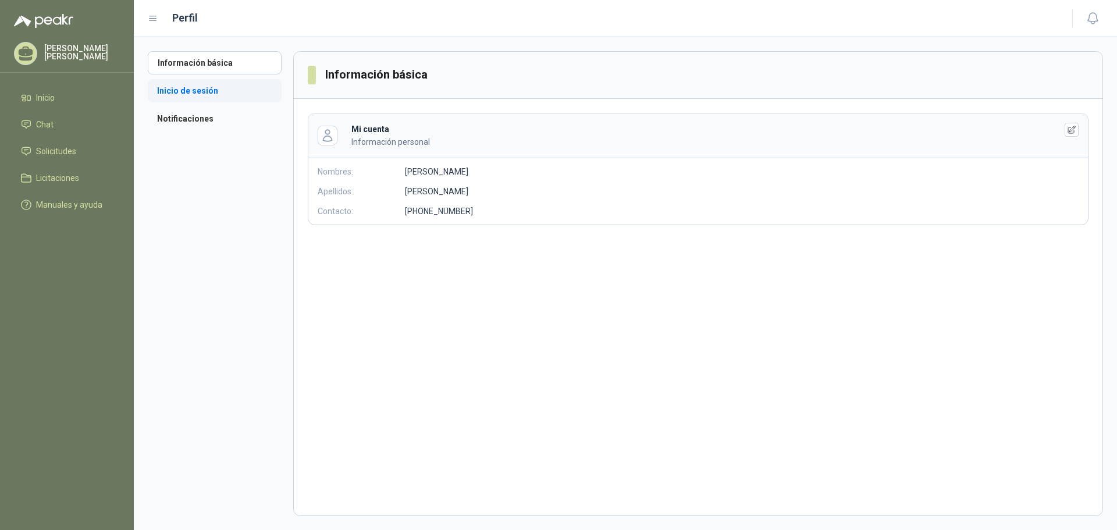
click at [179, 94] on li "Inicio de sesión" at bounding box center [215, 90] width 134 height 23
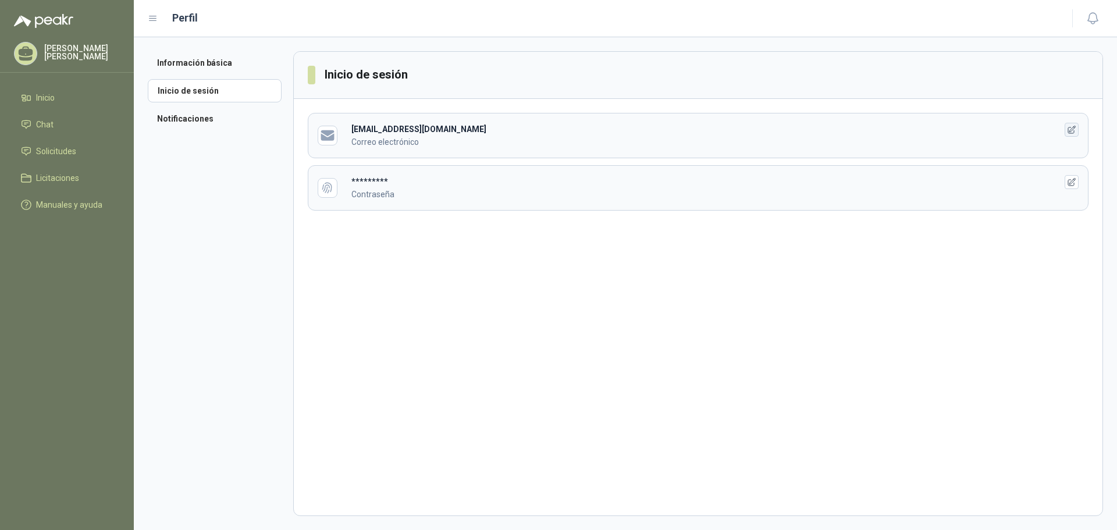
click at [1071, 126] on icon "button" at bounding box center [1072, 130] width 10 height 10
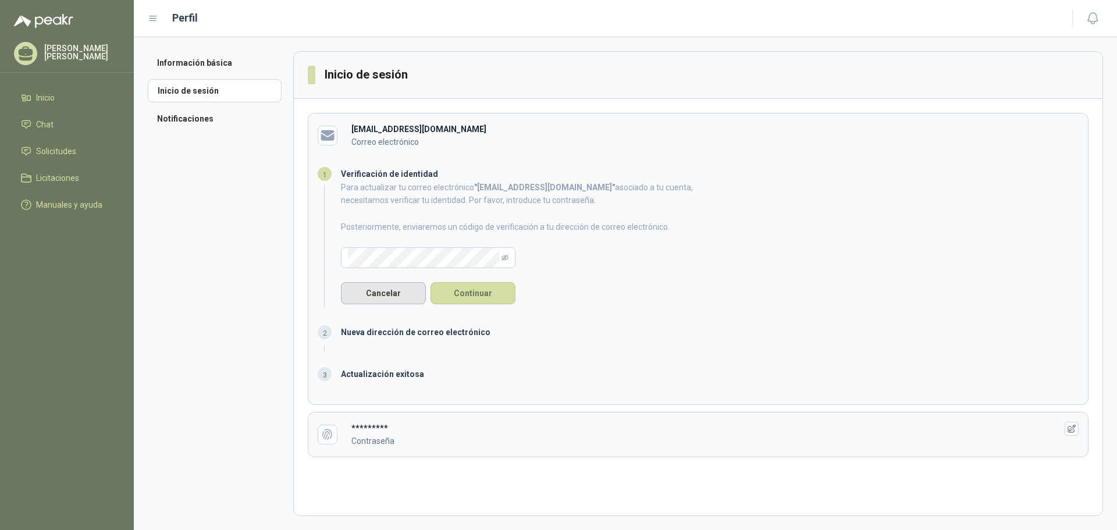
click at [373, 289] on button "Cancelar" at bounding box center [383, 293] width 85 height 22
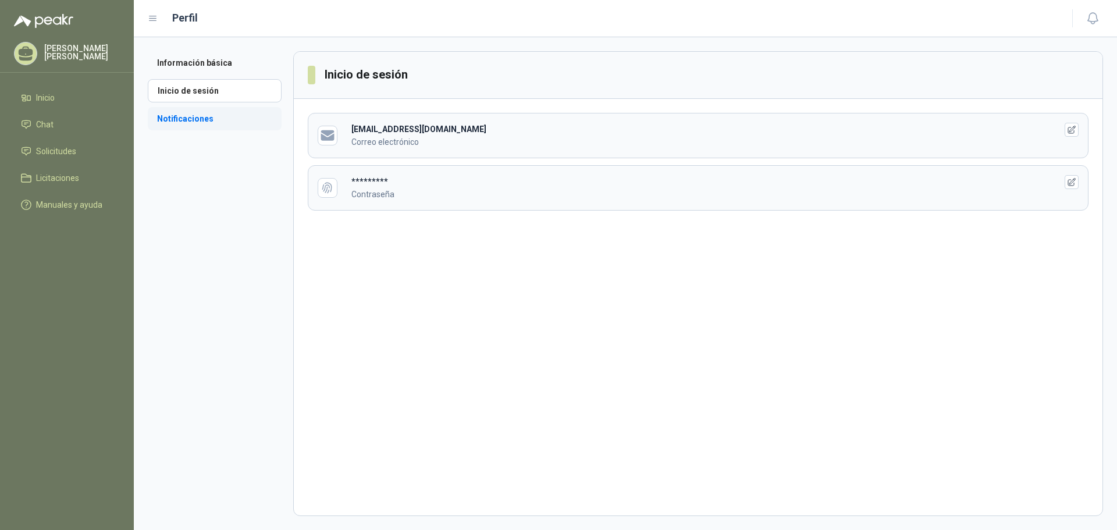
click at [166, 118] on li "Notificaciones" at bounding box center [215, 118] width 134 height 23
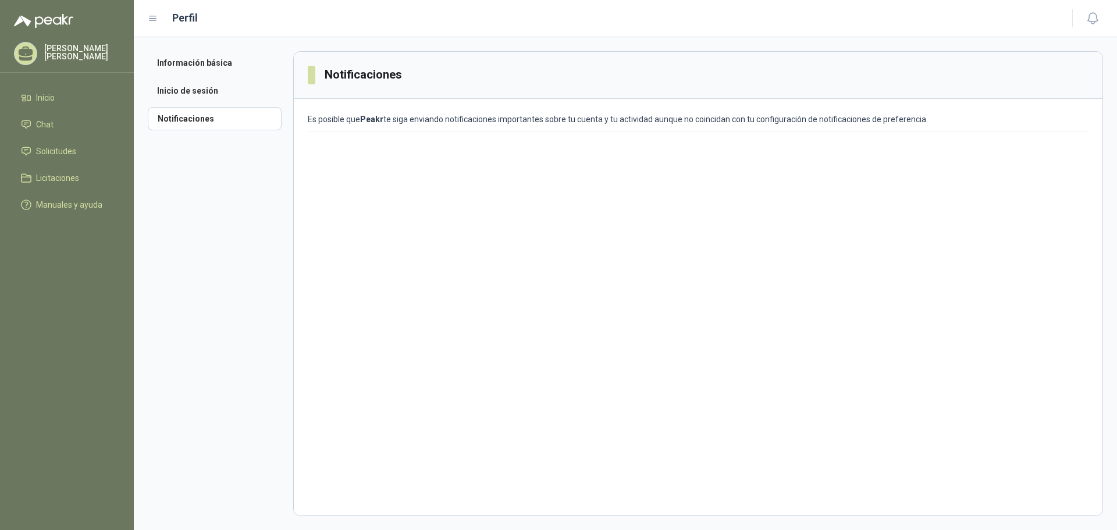
click at [20, 55] on icon at bounding box center [26, 52] width 15 height 10
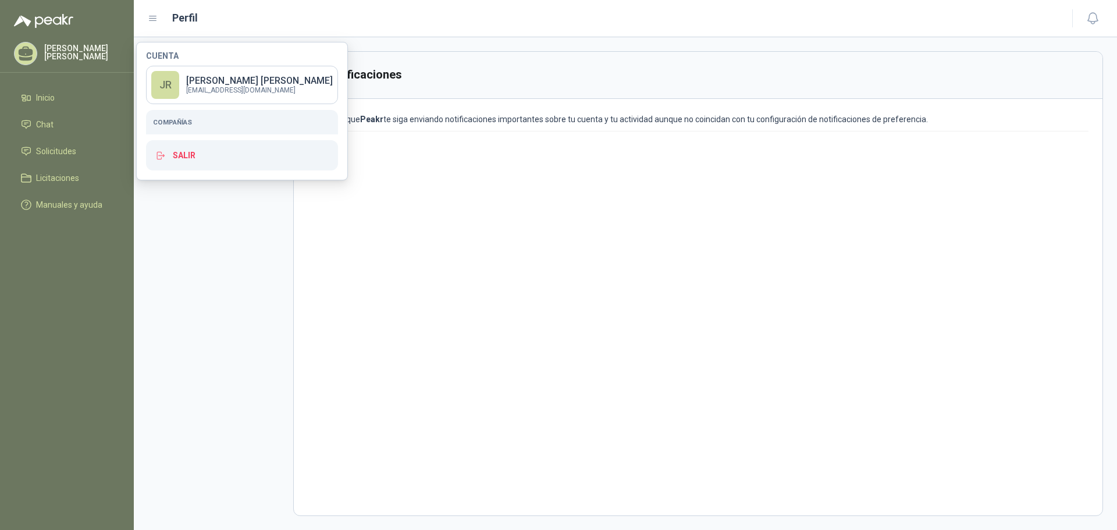
click at [168, 115] on div "Compañías" at bounding box center [242, 122] width 192 height 24
click at [166, 121] on h5 "Compañías" at bounding box center [242, 122] width 178 height 10
click at [180, 87] on link "JR [PERSON_NAME] [PERSON_NAME] [EMAIL_ADDRESS][DOMAIN_NAME]" at bounding box center [242, 85] width 192 height 38
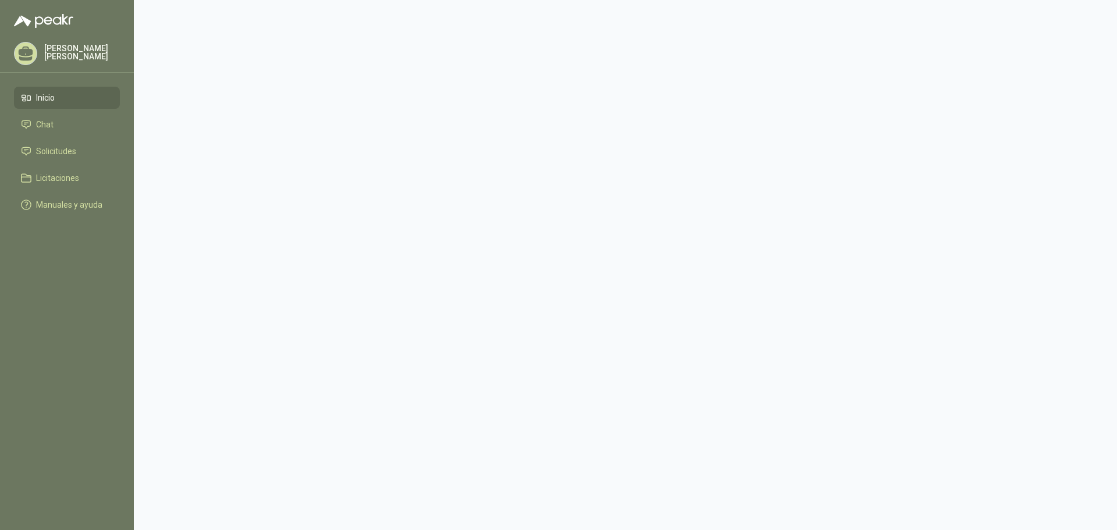
click at [45, 95] on span "Inicio" at bounding box center [45, 97] width 19 height 13
click at [52, 48] on p "[PERSON_NAME] [PERSON_NAME]" at bounding box center [82, 52] width 76 height 16
click at [166, 125] on h5 "Compañías" at bounding box center [242, 122] width 178 height 10
click at [164, 84] on div "JR" at bounding box center [165, 85] width 28 height 28
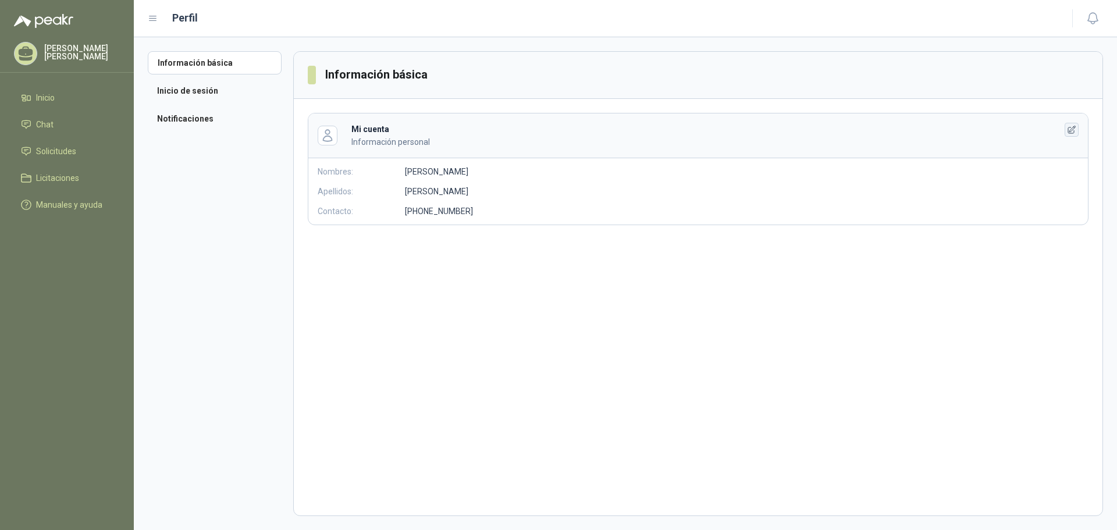
click at [1067, 125] on icon "button" at bounding box center [1072, 130] width 10 height 10
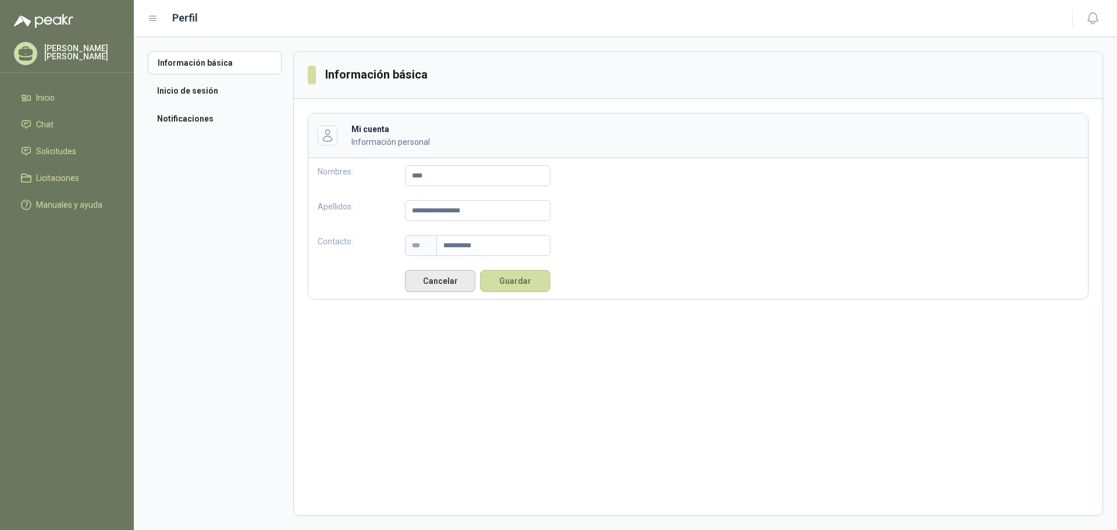
click at [459, 286] on button "Cancelar" at bounding box center [440, 281] width 70 height 22
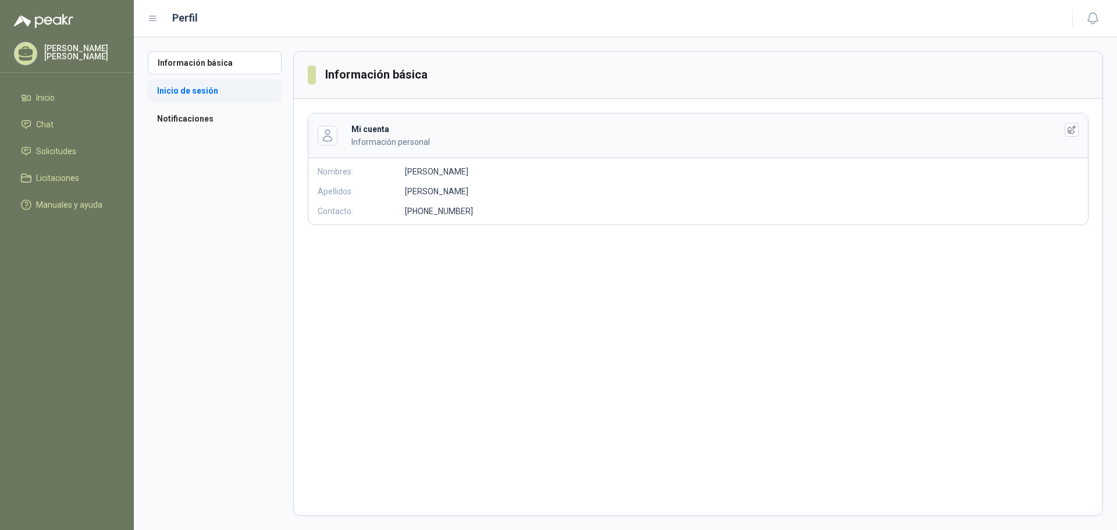
click at [172, 81] on li "Inicio de sesión" at bounding box center [215, 90] width 134 height 23
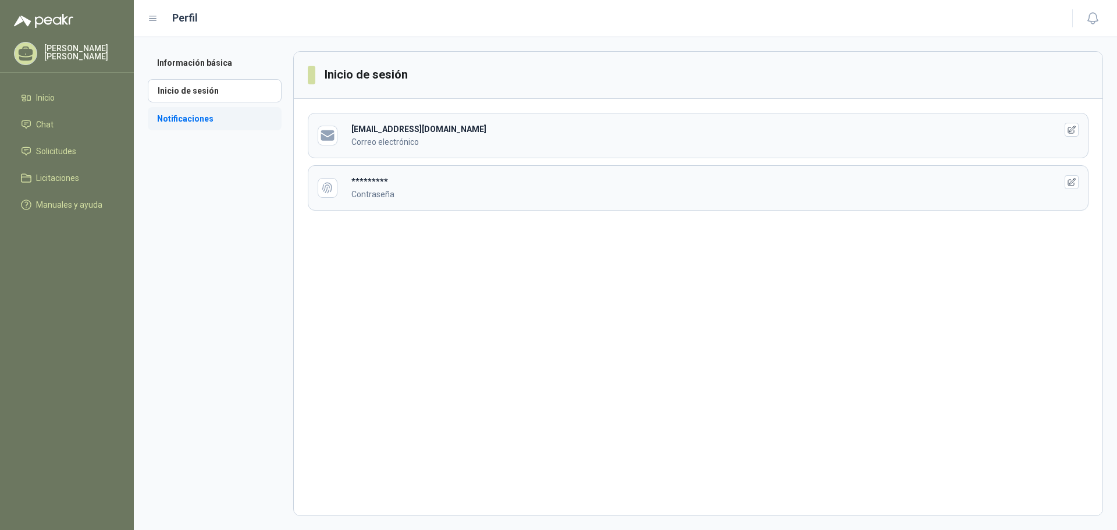
click at [173, 120] on li "Notificaciones" at bounding box center [215, 118] width 134 height 23
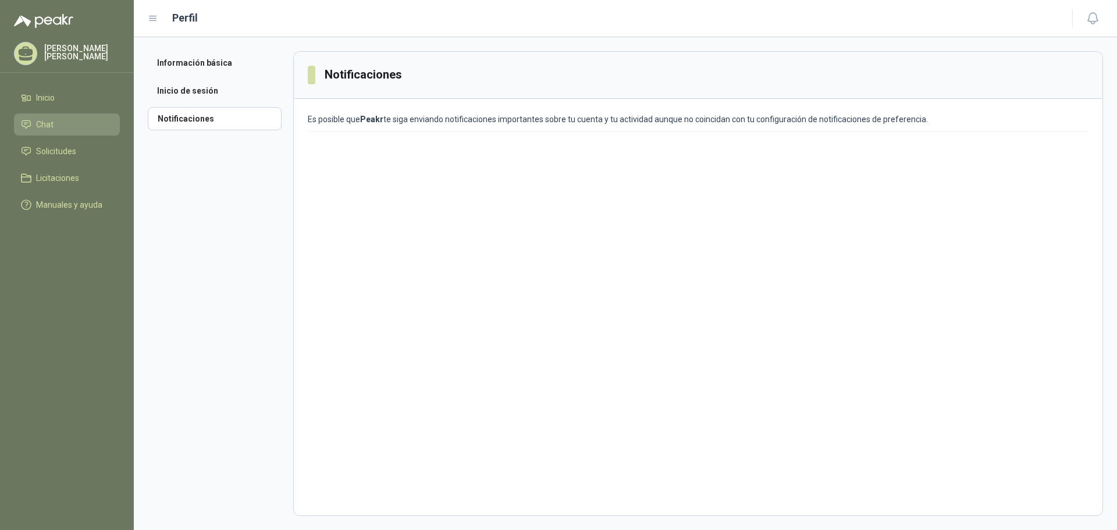
click at [42, 118] on link "Chat" at bounding box center [67, 124] width 106 height 22
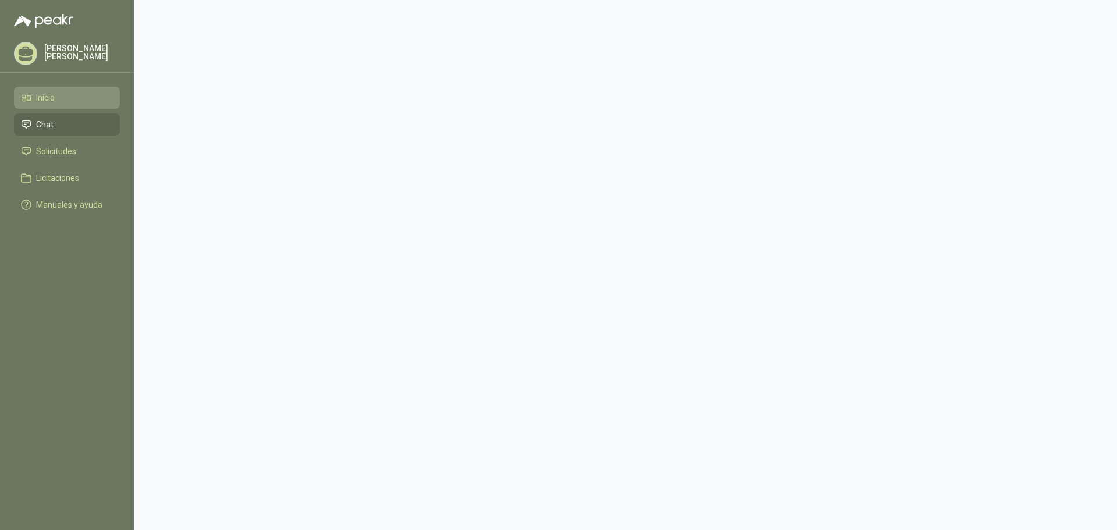
click at [57, 97] on li "Inicio" at bounding box center [67, 97] width 92 height 13
click at [62, 51] on p "[PERSON_NAME] [PERSON_NAME]" at bounding box center [82, 52] width 76 height 16
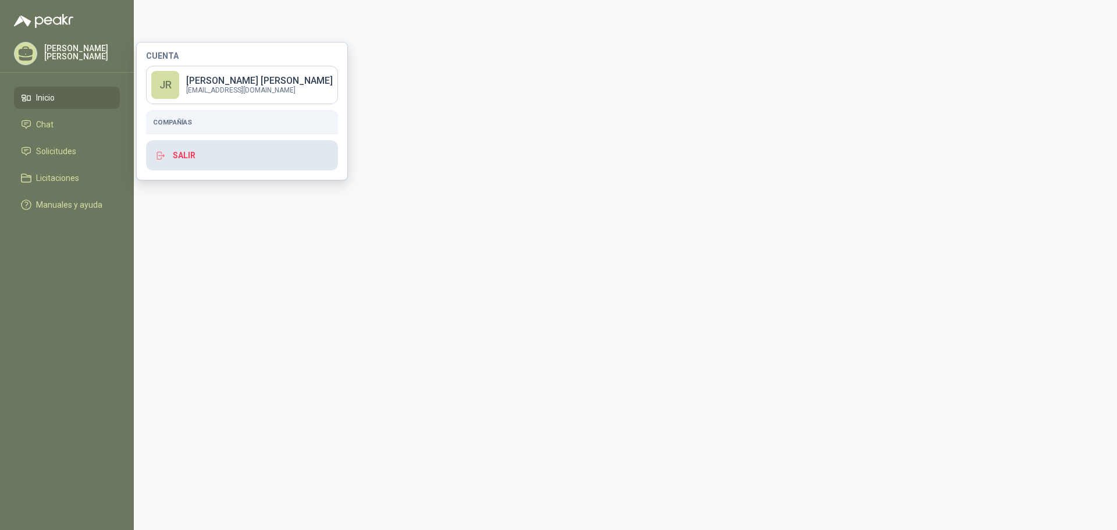
click at [187, 153] on button "Salir" at bounding box center [242, 155] width 192 height 30
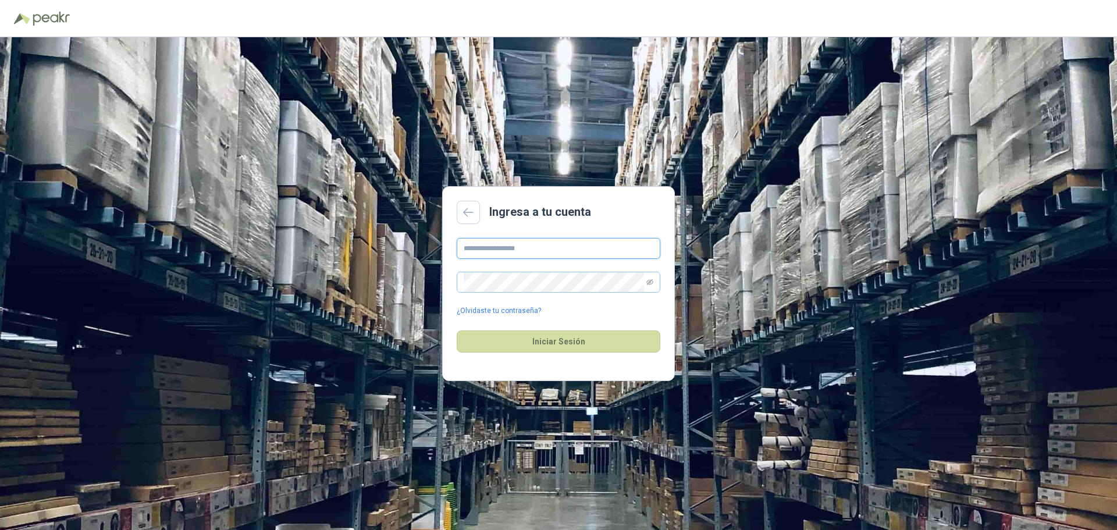
type input "**********"
click at [550, 341] on button "Iniciar Sesión" at bounding box center [559, 341] width 204 height 22
